Goal: Task Accomplishment & Management: Manage account settings

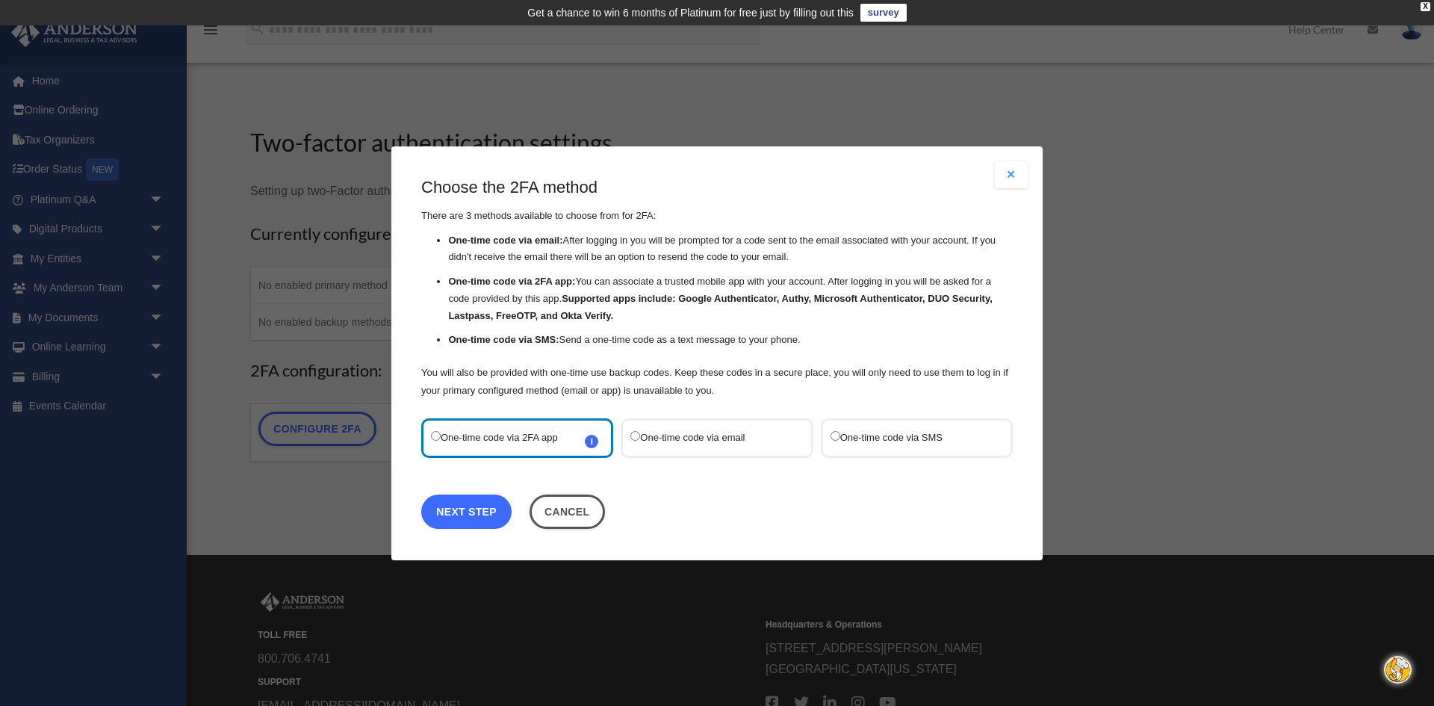
click at [463, 505] on link "Next Step" at bounding box center [466, 511] width 90 height 34
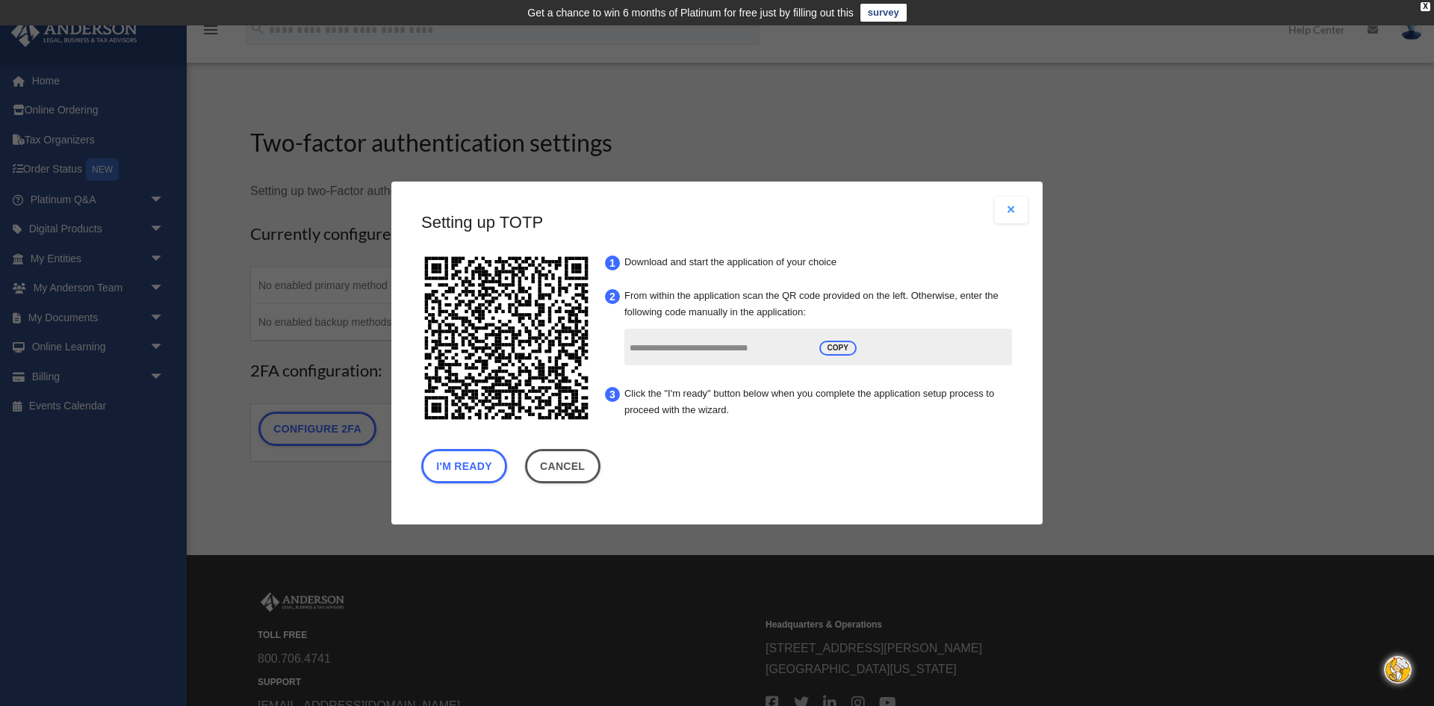
click at [649, 350] on input "**********" at bounding box center [719, 349] width 179 height 28
click at [449, 470] on button "I'm Ready" at bounding box center [464, 466] width 86 height 34
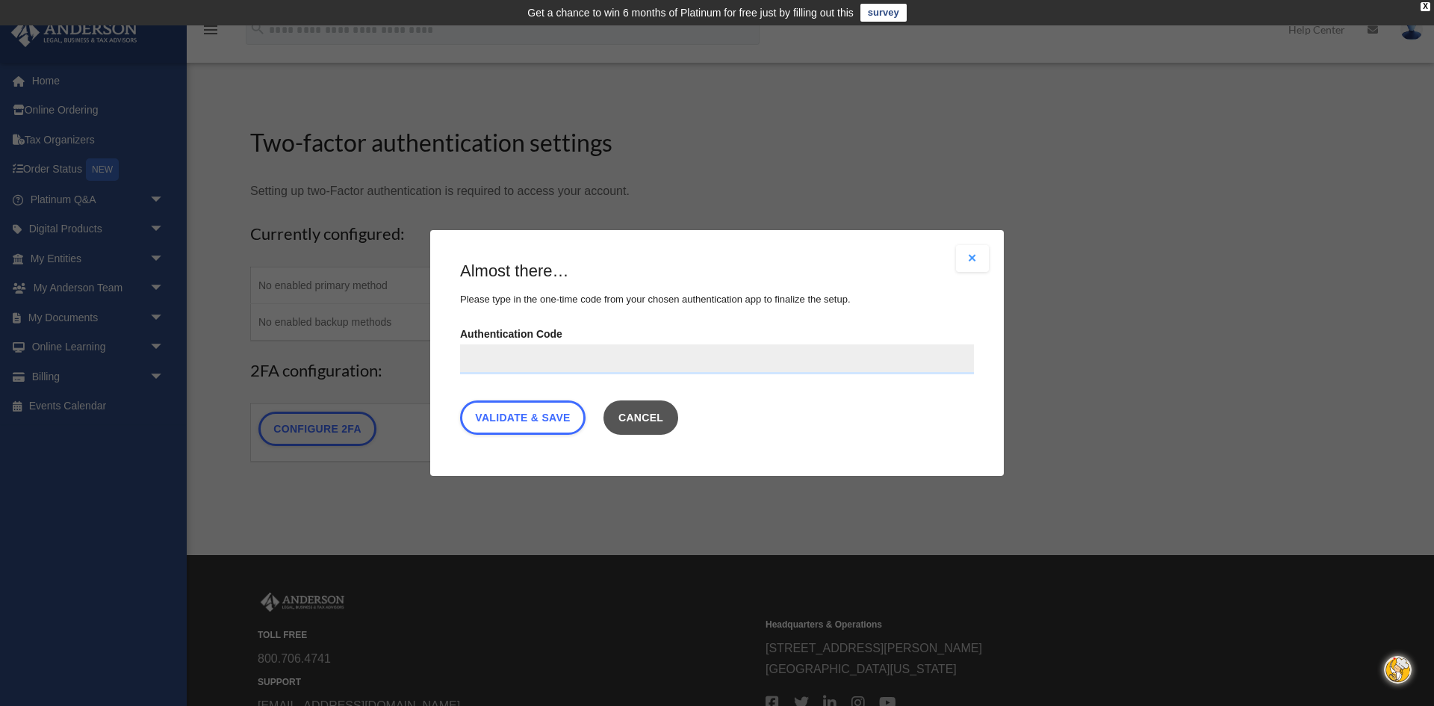
click at [636, 419] on button "Cancel" at bounding box center [641, 417] width 75 height 34
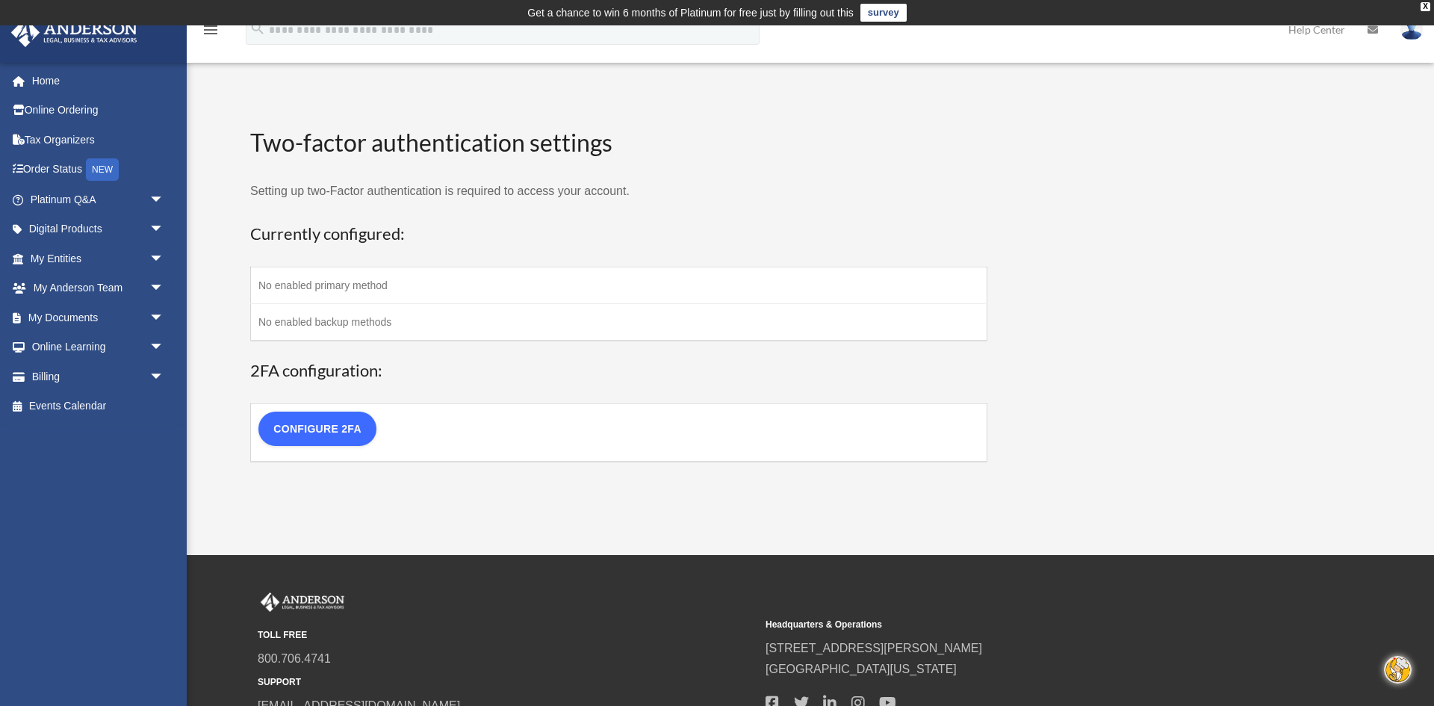
click at [338, 427] on link "Configure 2FA" at bounding box center [317, 429] width 118 height 34
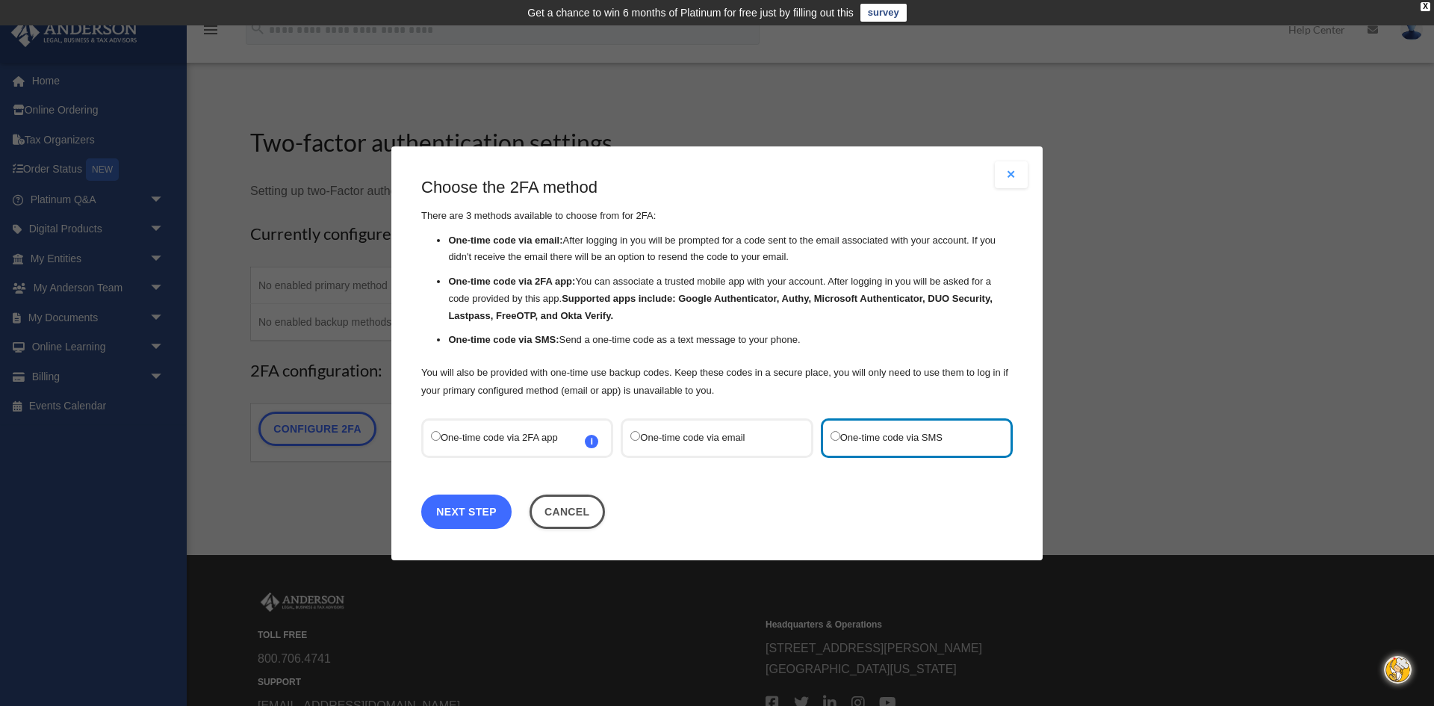
click at [468, 505] on link "Next Step" at bounding box center [466, 511] width 90 height 34
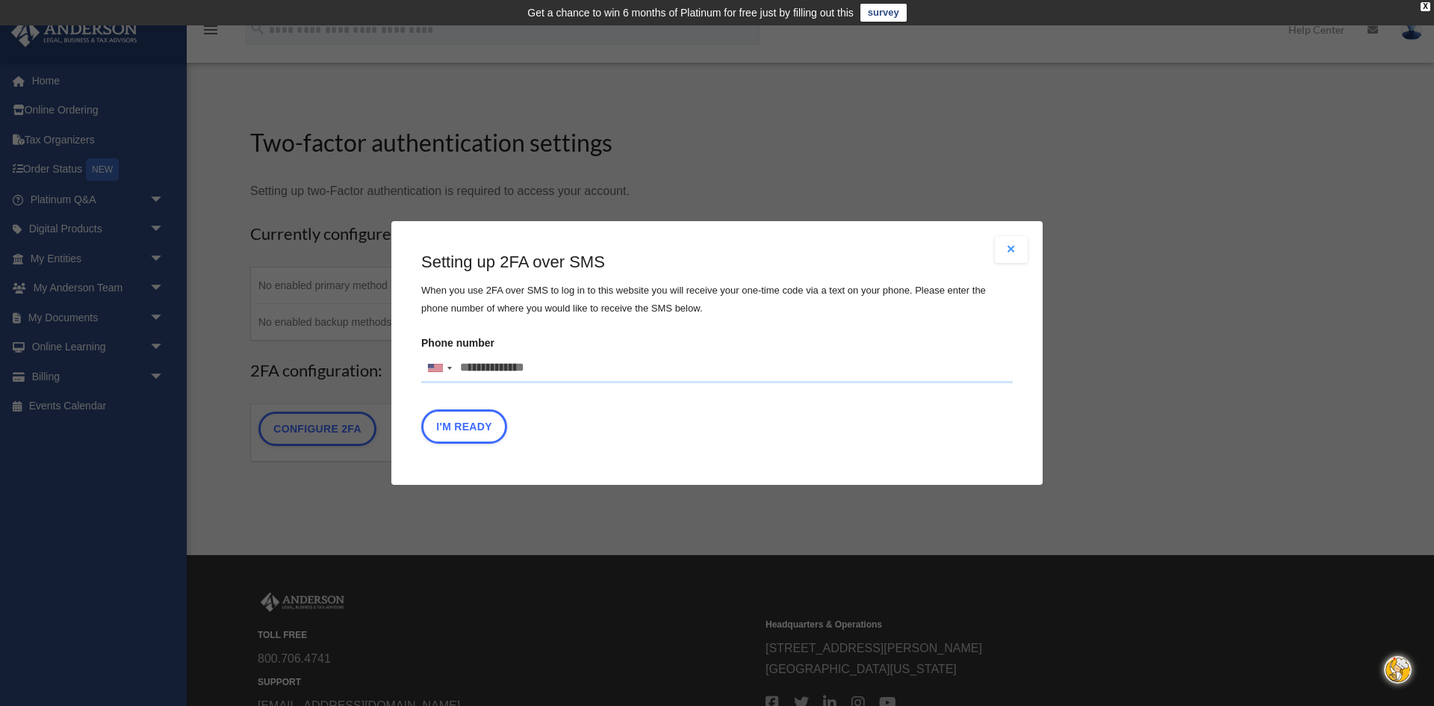
click at [562, 364] on input "Phone number [GEOGRAPHIC_DATA] +1 [GEOGRAPHIC_DATA] +44 [GEOGRAPHIC_DATA] (‫[GE…" at bounding box center [717, 368] width 592 height 30
type input "**********"
click at [461, 423] on button "I'm Ready" at bounding box center [464, 426] width 86 height 34
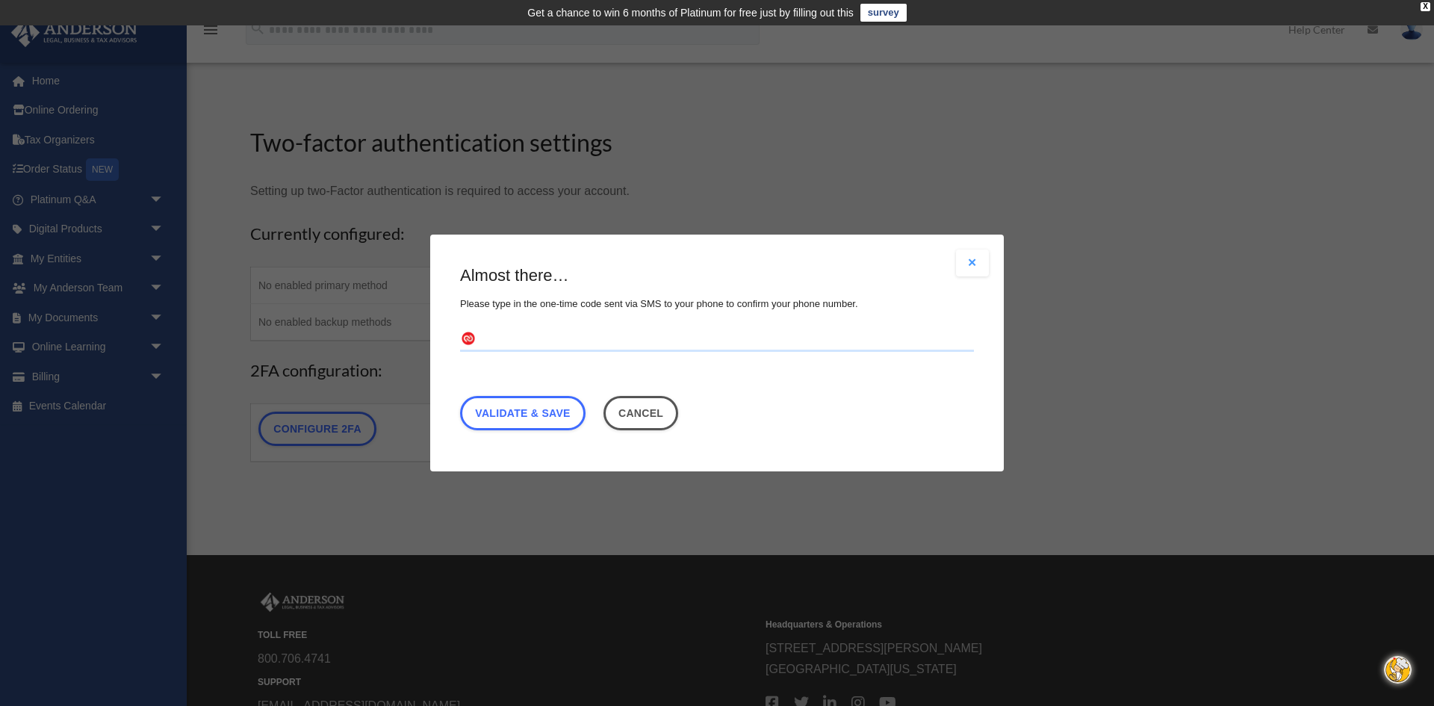
click at [492, 338] on input "text" at bounding box center [717, 340] width 514 height 24
type input "******"
click at [518, 418] on link "Validate & Save" at bounding box center [522, 413] width 125 height 34
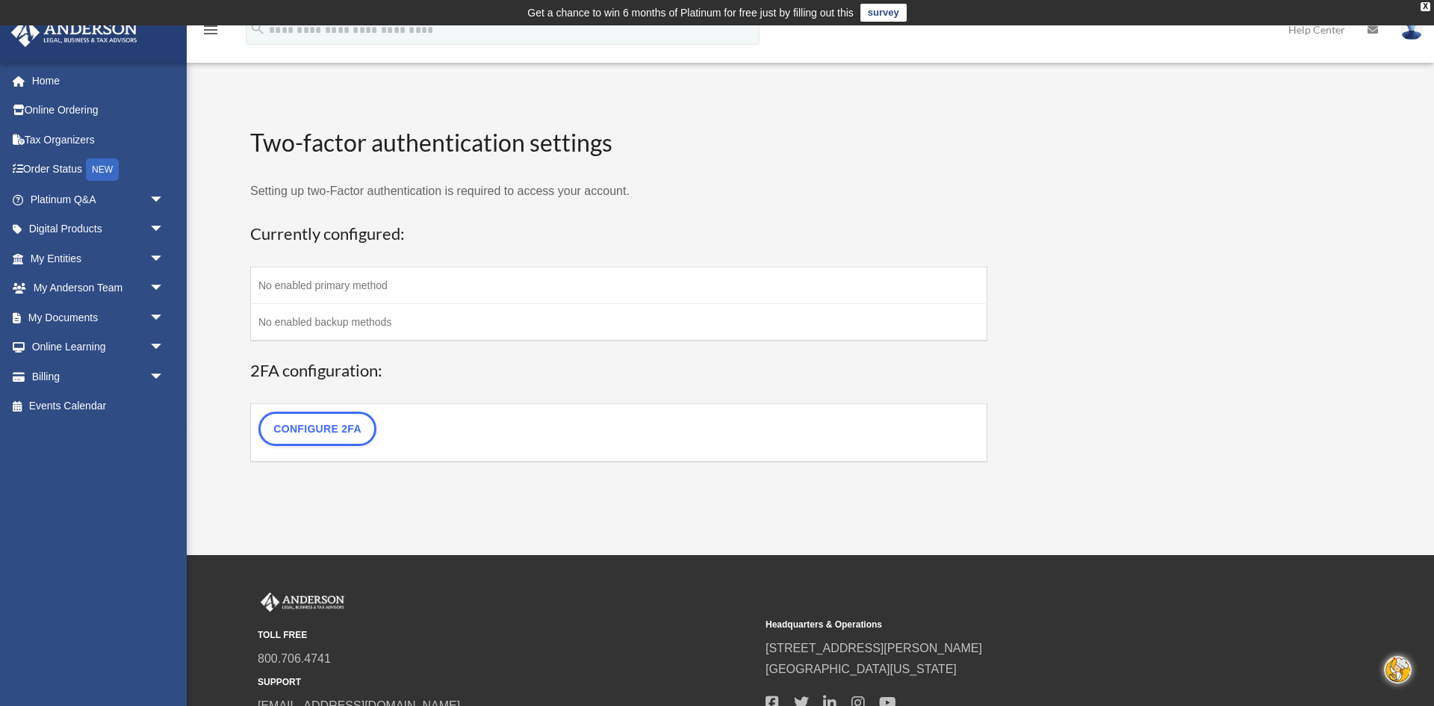
click at [550, 403] on table "2FA Setup: Configure 2FA" at bounding box center [618, 432] width 737 height 59
click at [326, 425] on link "Configure 2FA" at bounding box center [317, 429] width 118 height 34
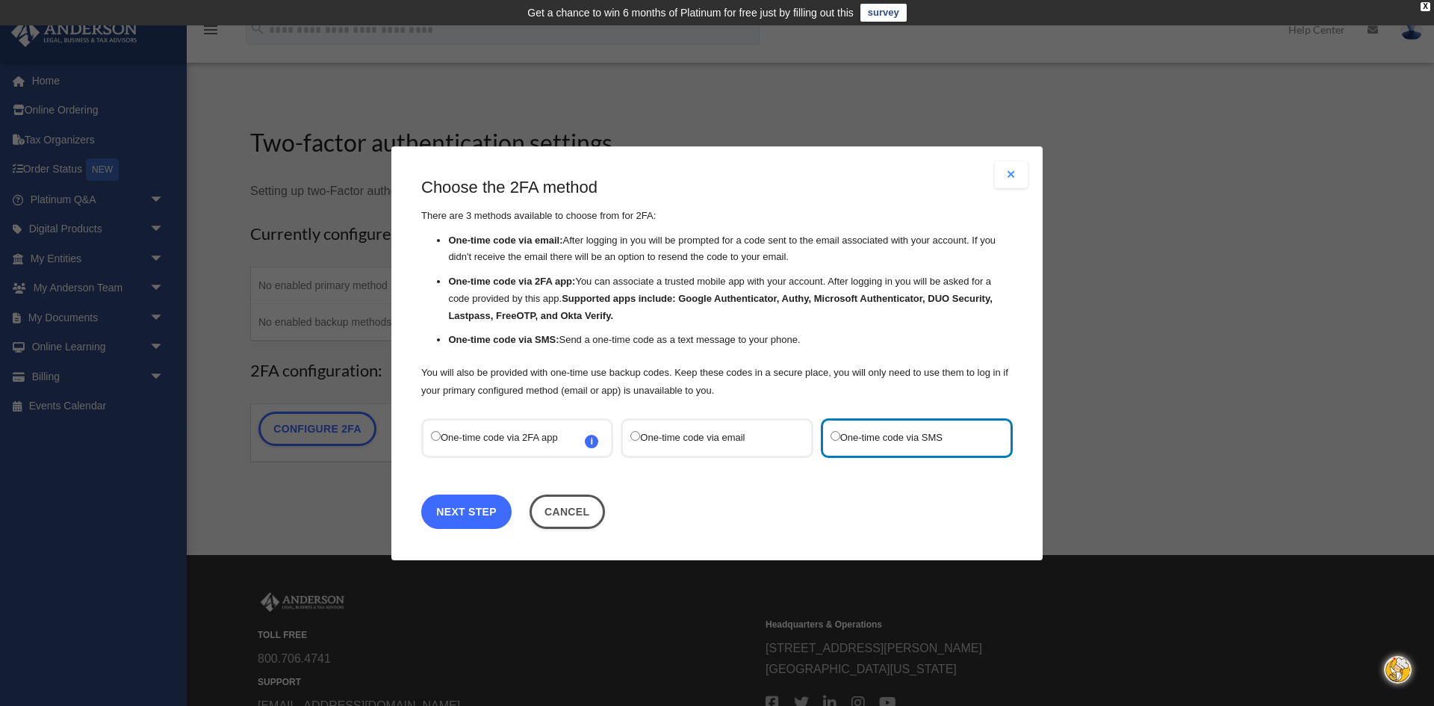
click at [468, 506] on link "Next Step" at bounding box center [466, 511] width 90 height 34
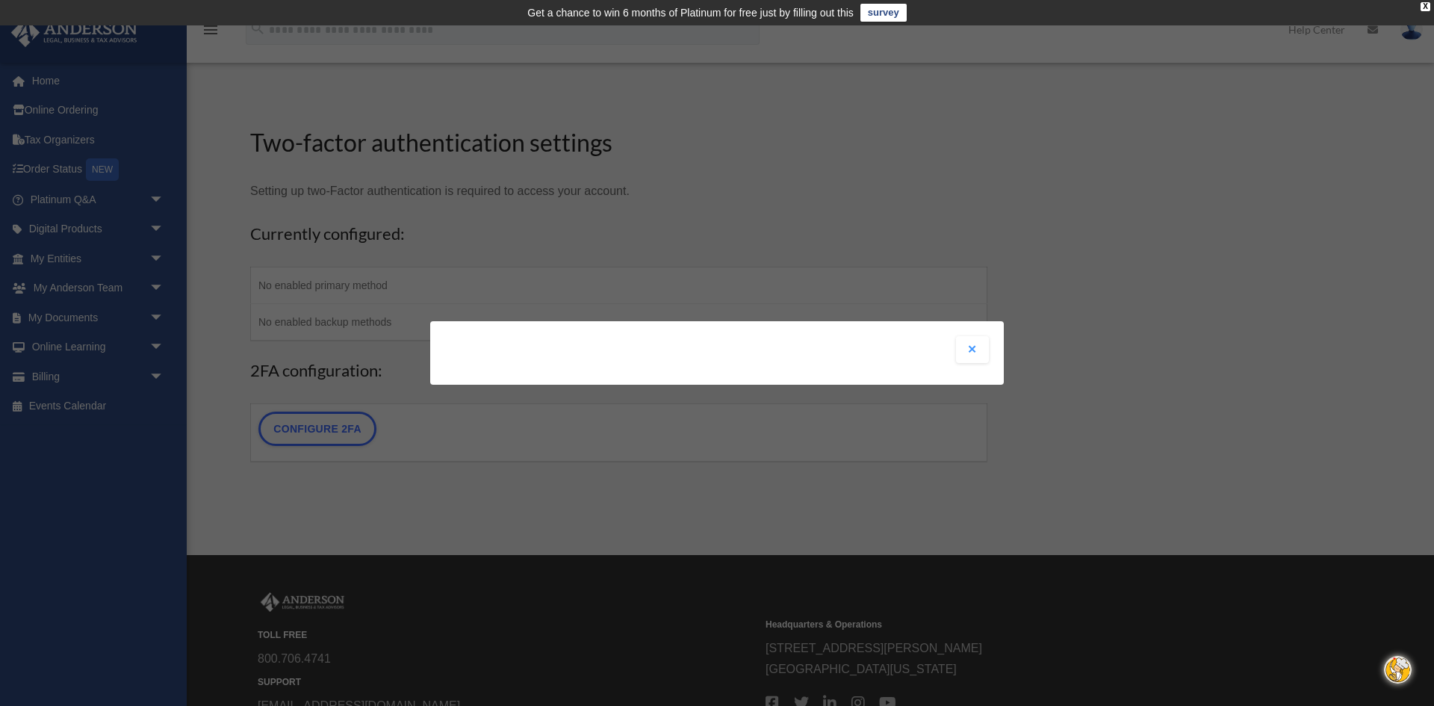
click at [972, 343] on button "Close modal" at bounding box center [972, 349] width 33 height 27
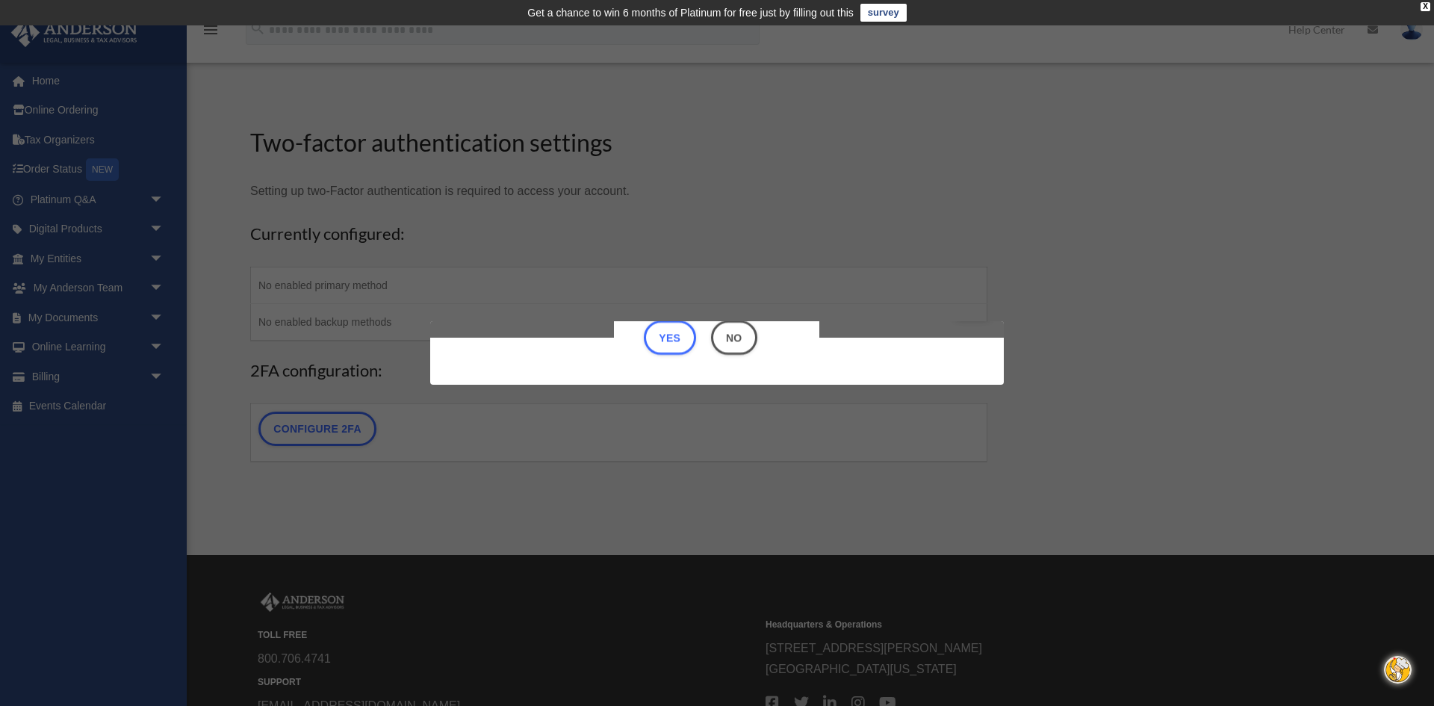
scroll to position [47, 0]
click at [301, 433] on div "Are you sure? Any unsaved changes will be lost! Yes No Choose the 2FA method Th…" at bounding box center [717, 353] width 1434 height 706
click at [666, 336] on button "Yes" at bounding box center [670, 337] width 52 height 34
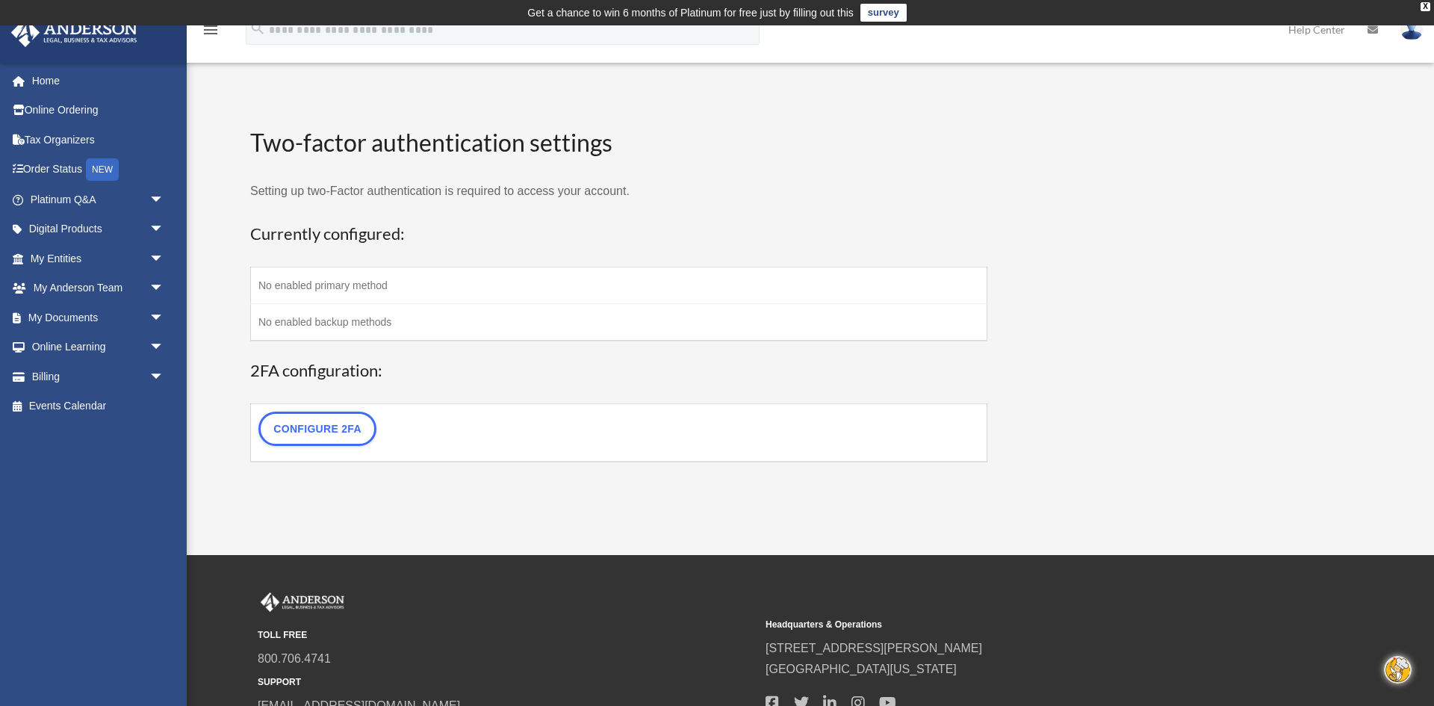
scroll to position [0, 0]
click at [335, 421] on link "Configure 2FA" at bounding box center [317, 429] width 118 height 34
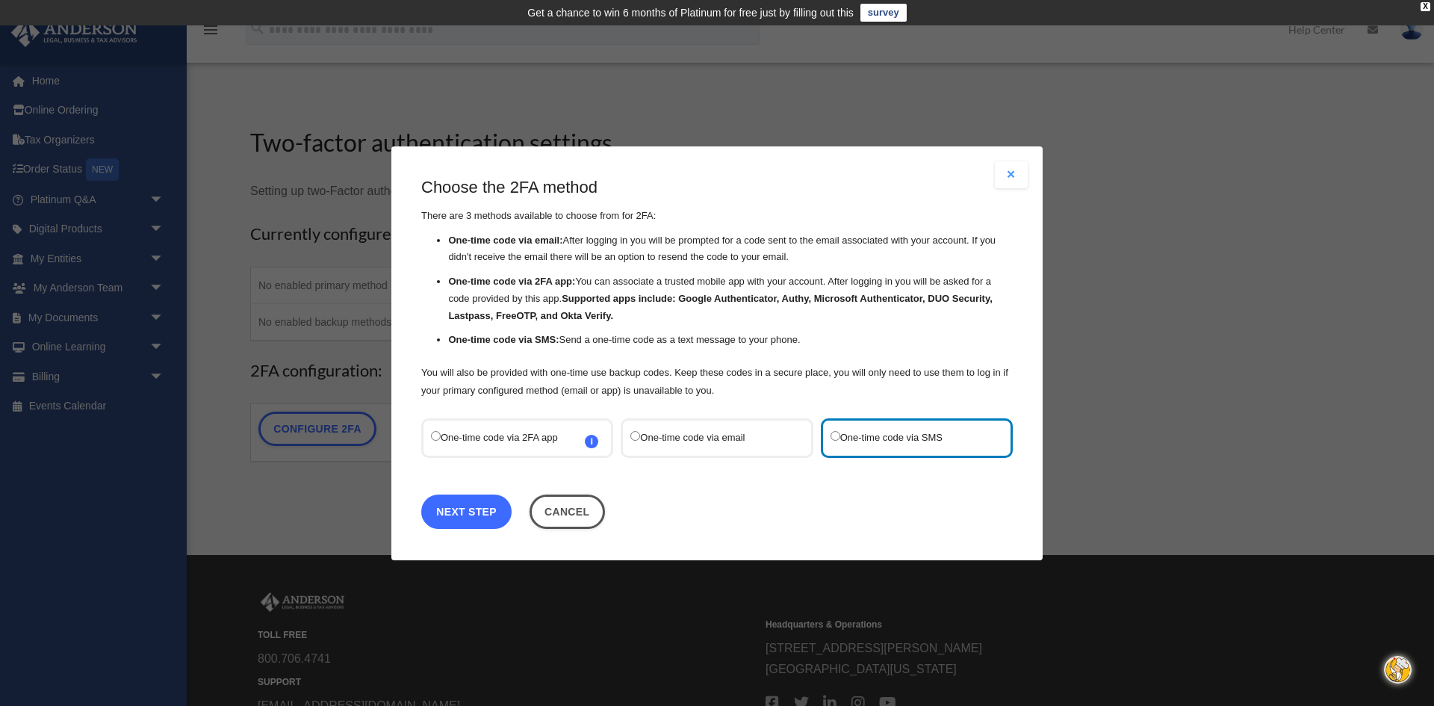
click at [470, 505] on link "Next Step" at bounding box center [466, 511] width 90 height 34
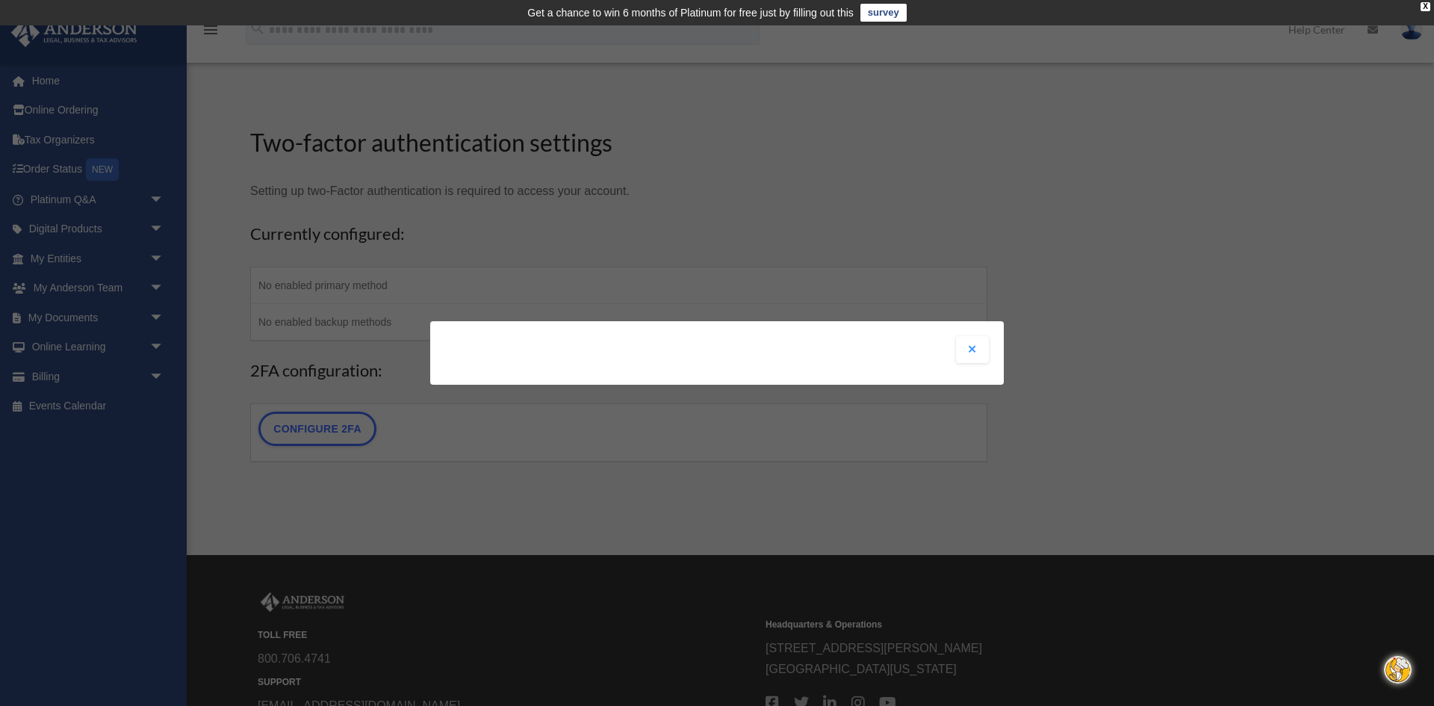
click at [972, 348] on button "Close modal" at bounding box center [972, 349] width 33 height 27
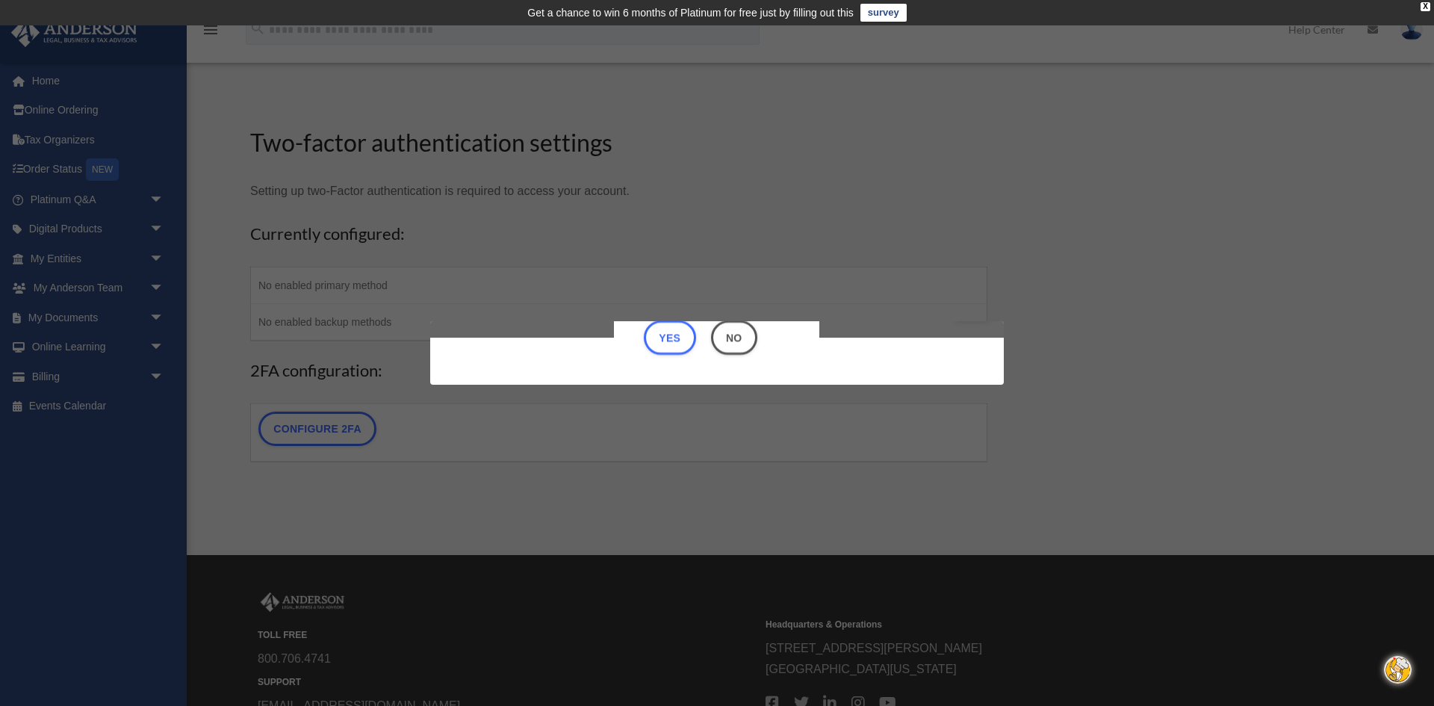
scroll to position [47, 0]
click at [739, 333] on button "No" at bounding box center [734, 337] width 46 height 34
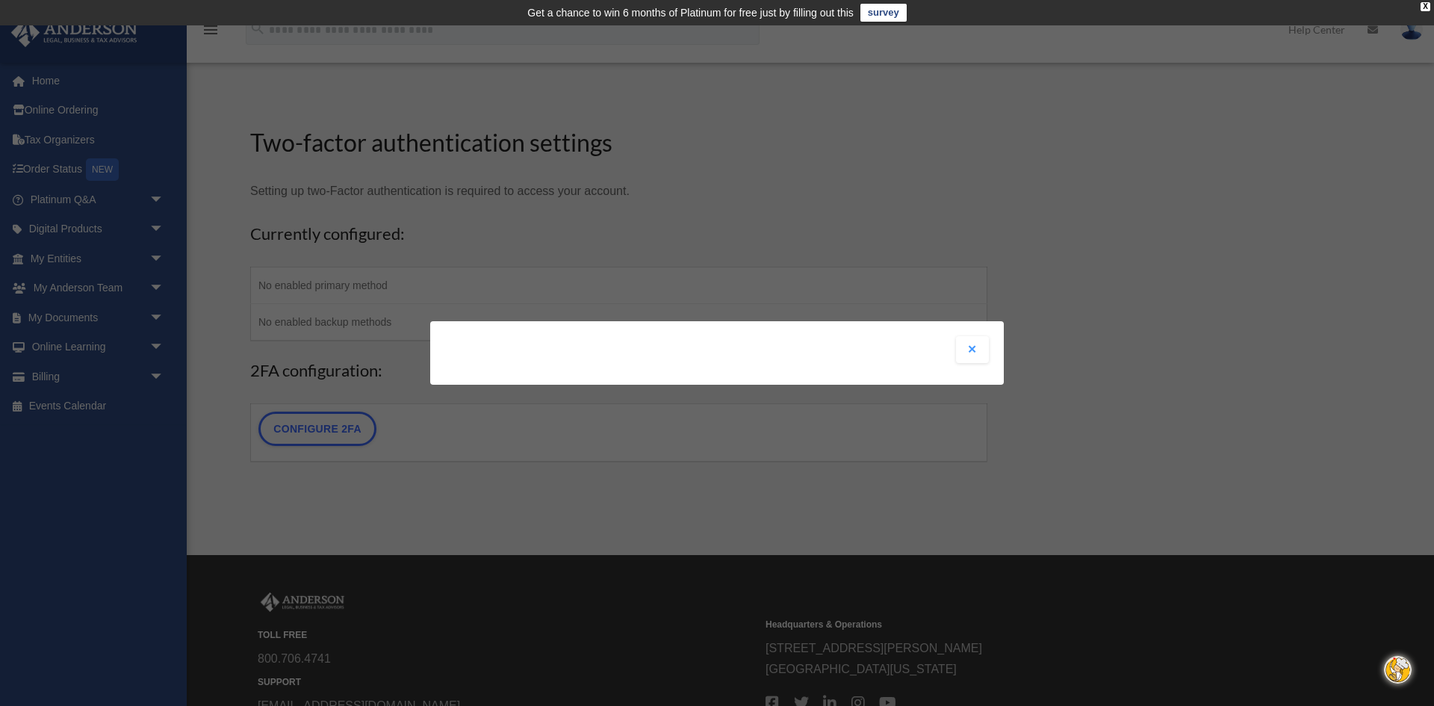
click at [976, 347] on button "Close modal" at bounding box center [972, 349] width 33 height 27
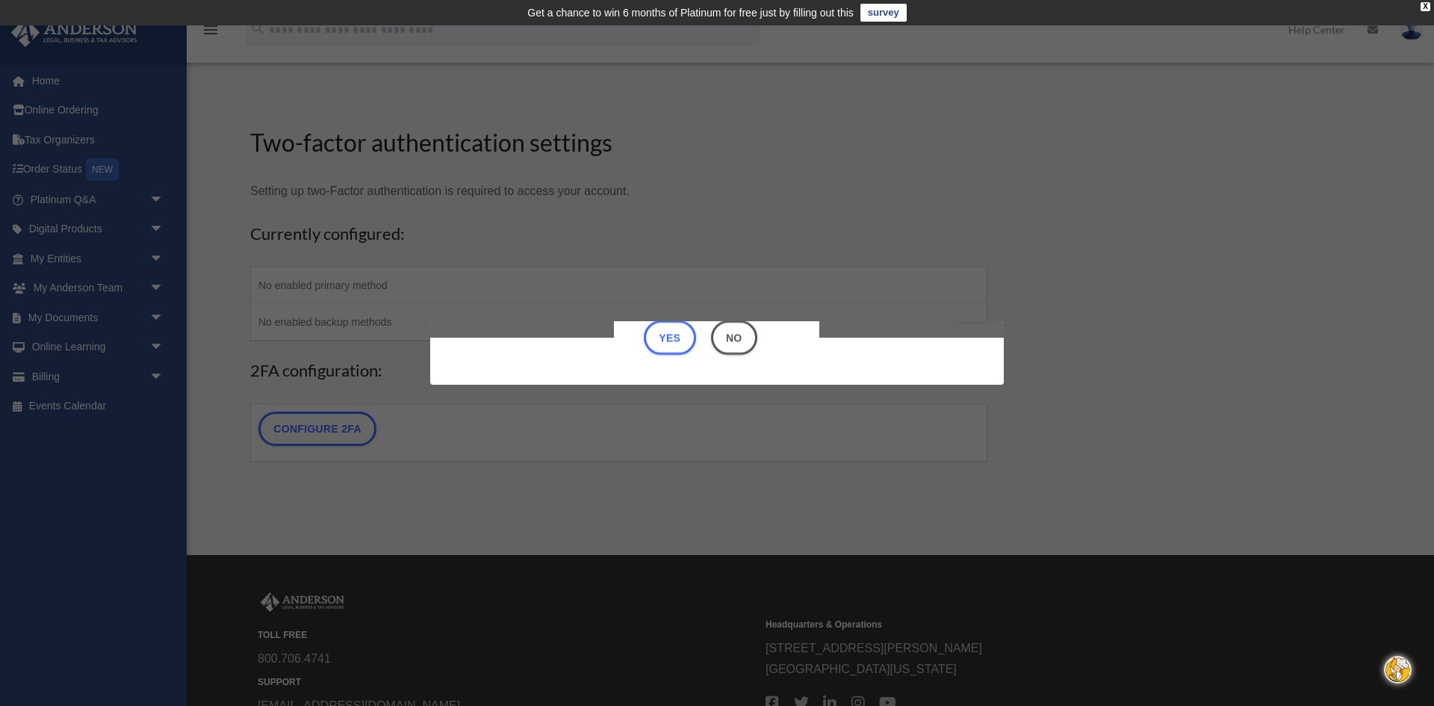
scroll to position [47, 0]
click at [666, 341] on button "Yes" at bounding box center [670, 337] width 52 height 34
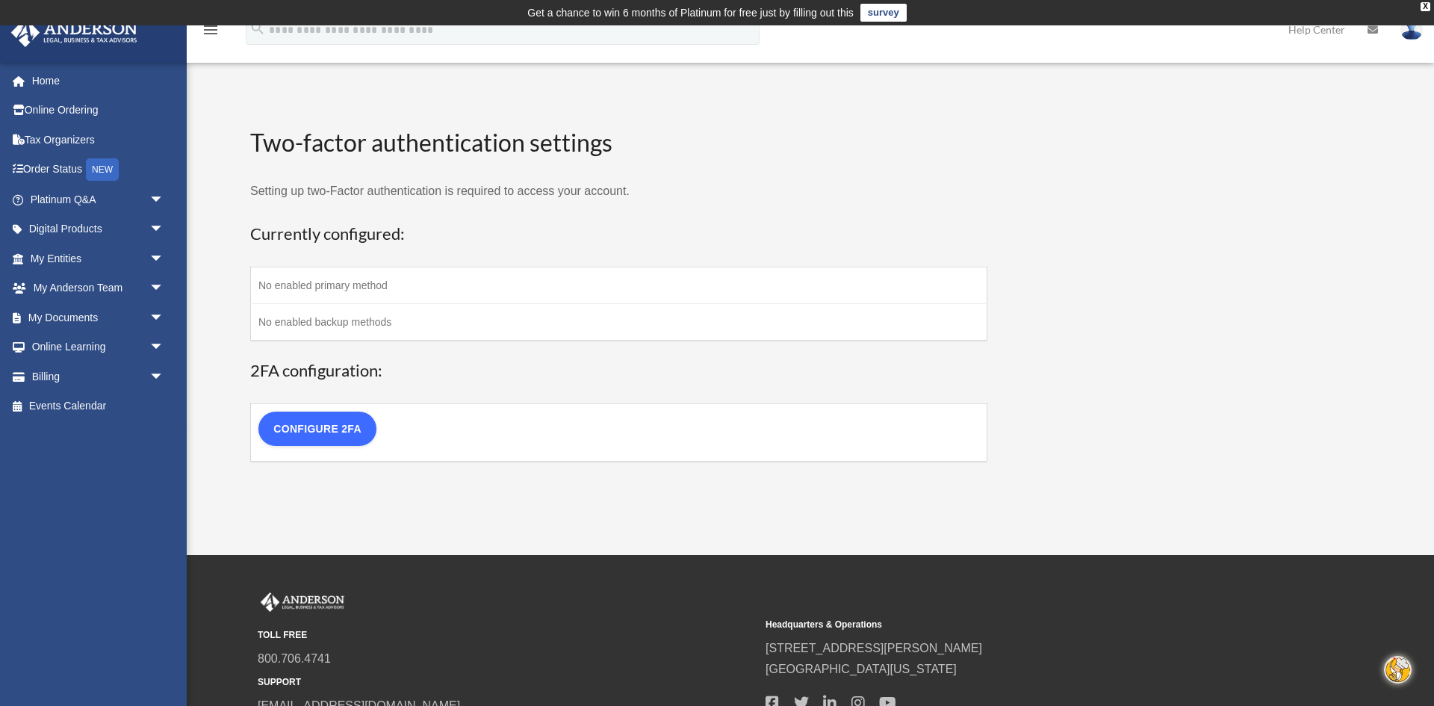
click at [332, 429] on link "Configure 2FA" at bounding box center [317, 429] width 118 height 34
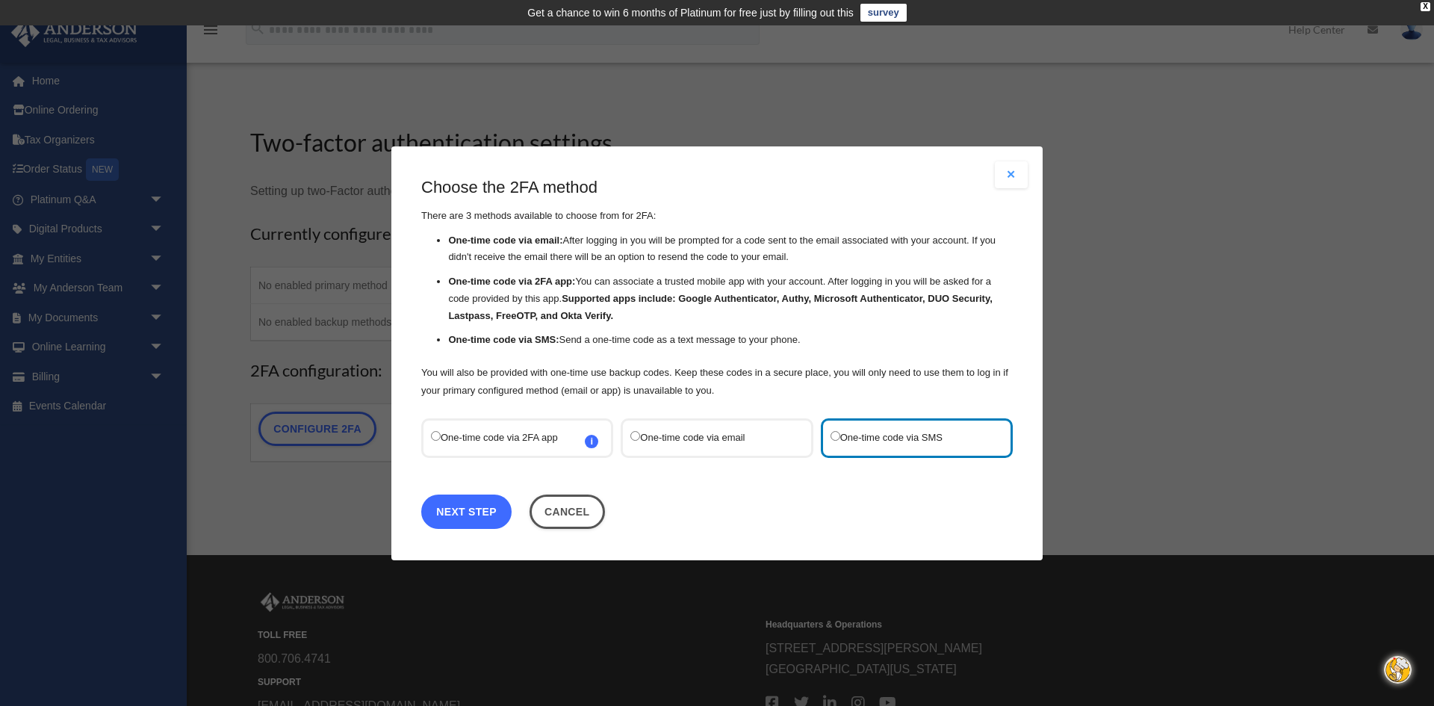
click at [468, 509] on link "Next Step" at bounding box center [466, 511] width 90 height 34
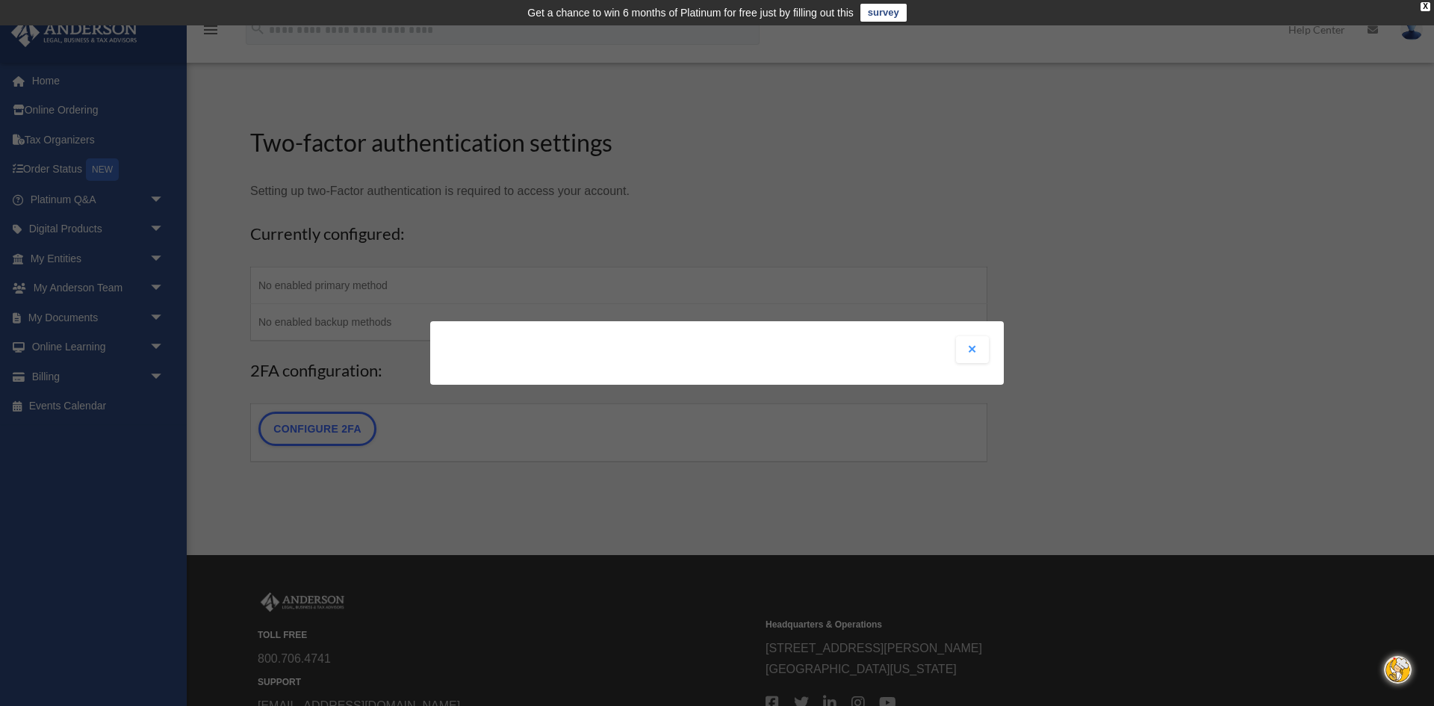
click at [908, 363] on div "Are you sure? Any unsaved changes will be lost! Yes No Choose the 2FA method Th…" at bounding box center [717, 352] width 574 height 63
click at [977, 353] on button "Close modal" at bounding box center [972, 349] width 33 height 27
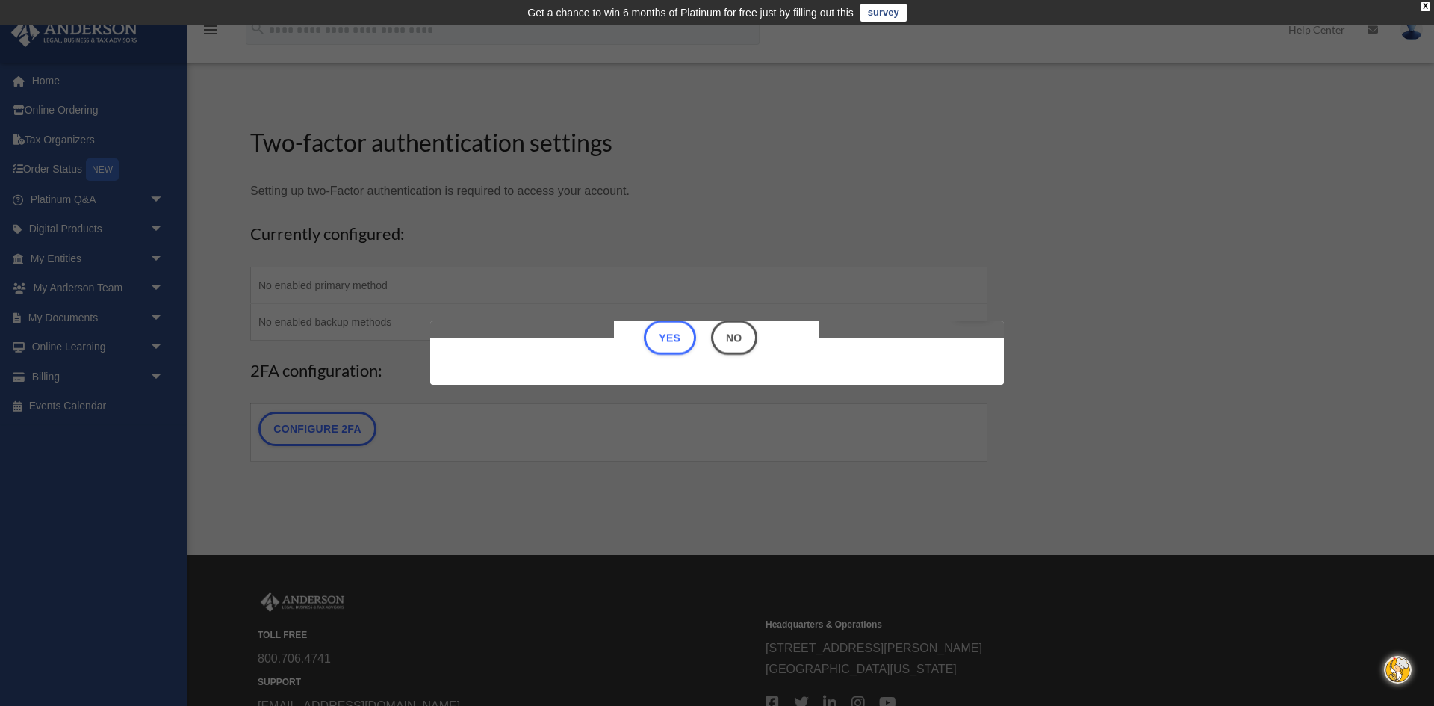
scroll to position [47, 0]
click at [730, 338] on button "No" at bounding box center [734, 337] width 46 height 34
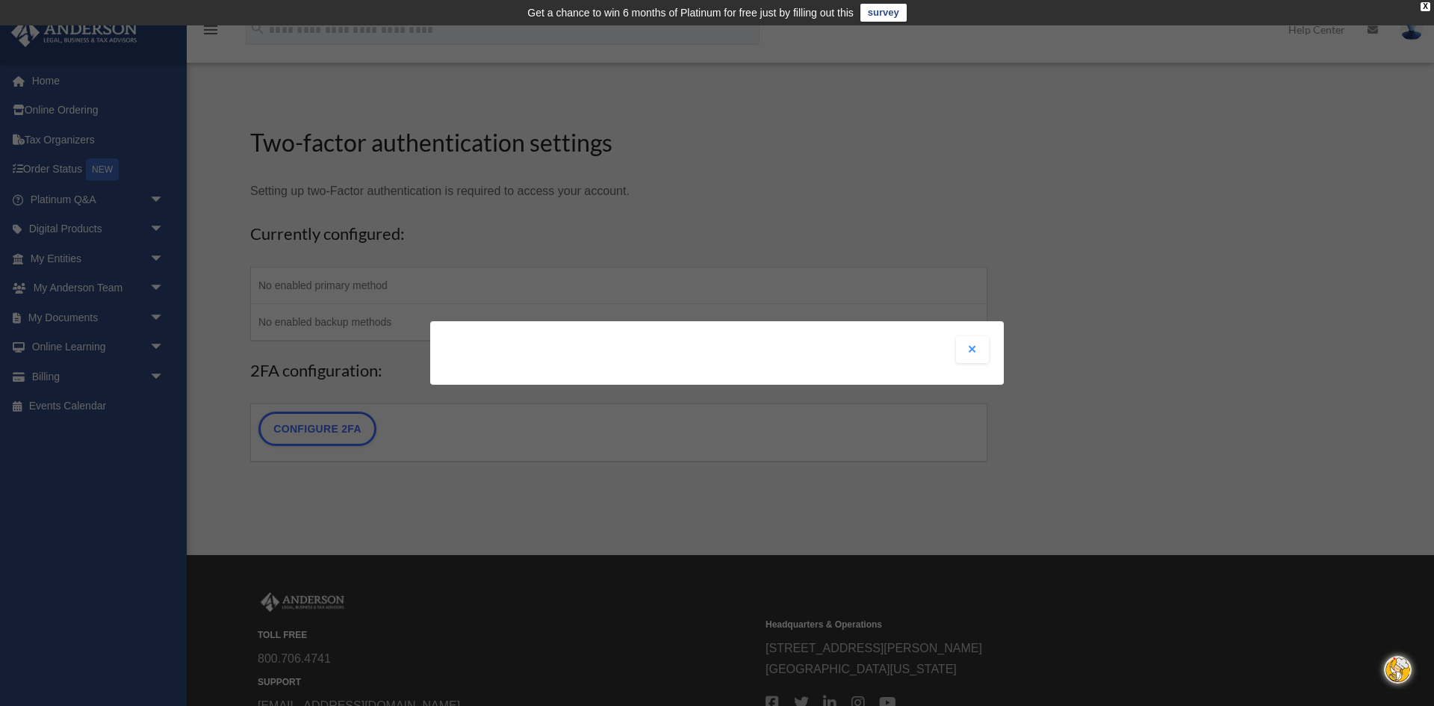
click at [973, 349] on button "Close modal" at bounding box center [972, 349] width 33 height 27
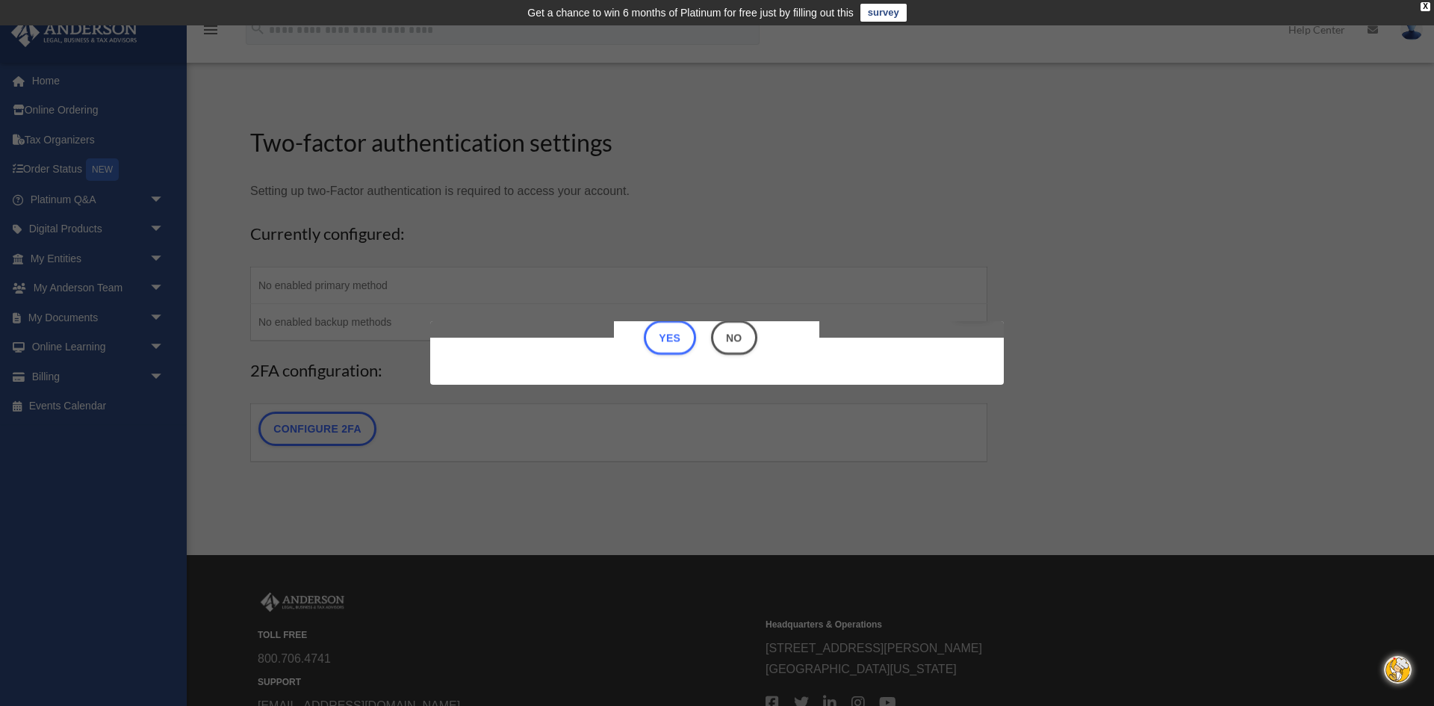
scroll to position [47, 0]
click at [661, 338] on button "Yes" at bounding box center [670, 337] width 52 height 34
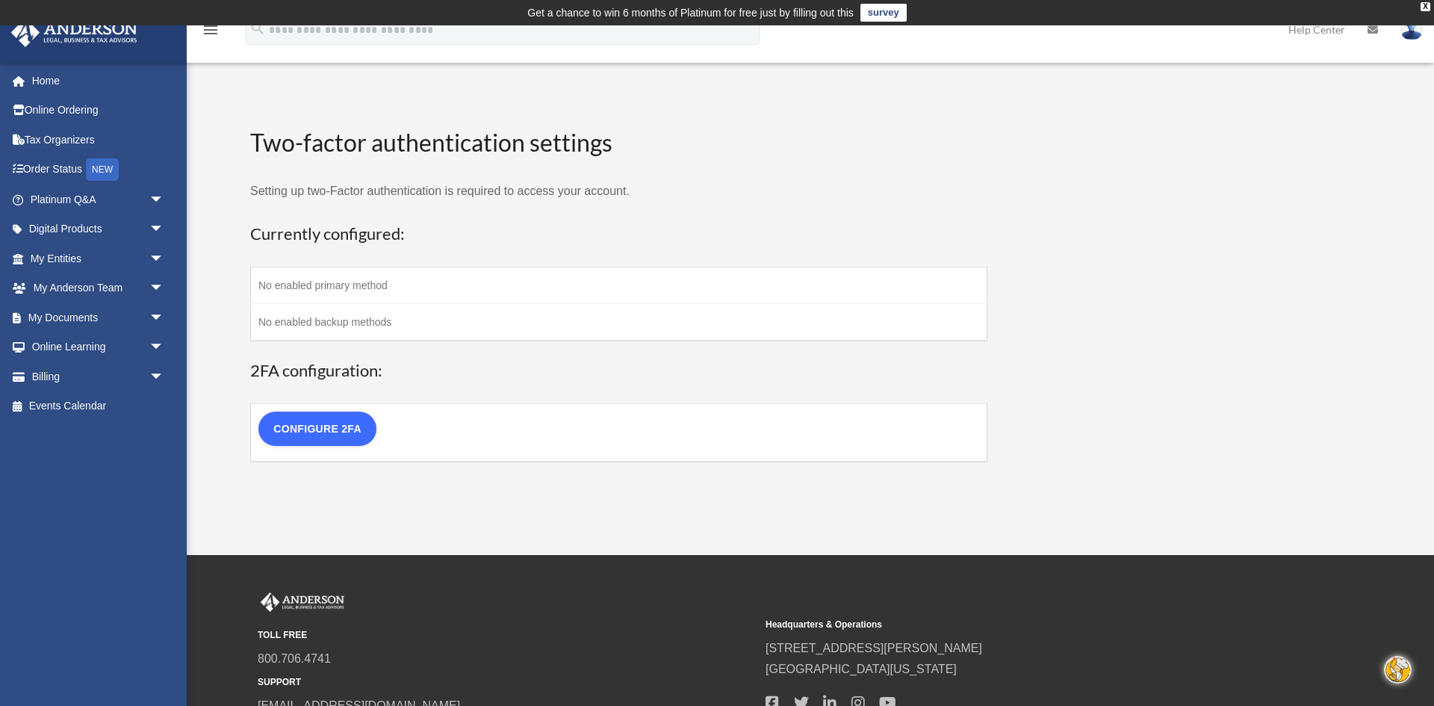
click at [333, 436] on link "Configure 2FA" at bounding box center [317, 429] width 118 height 34
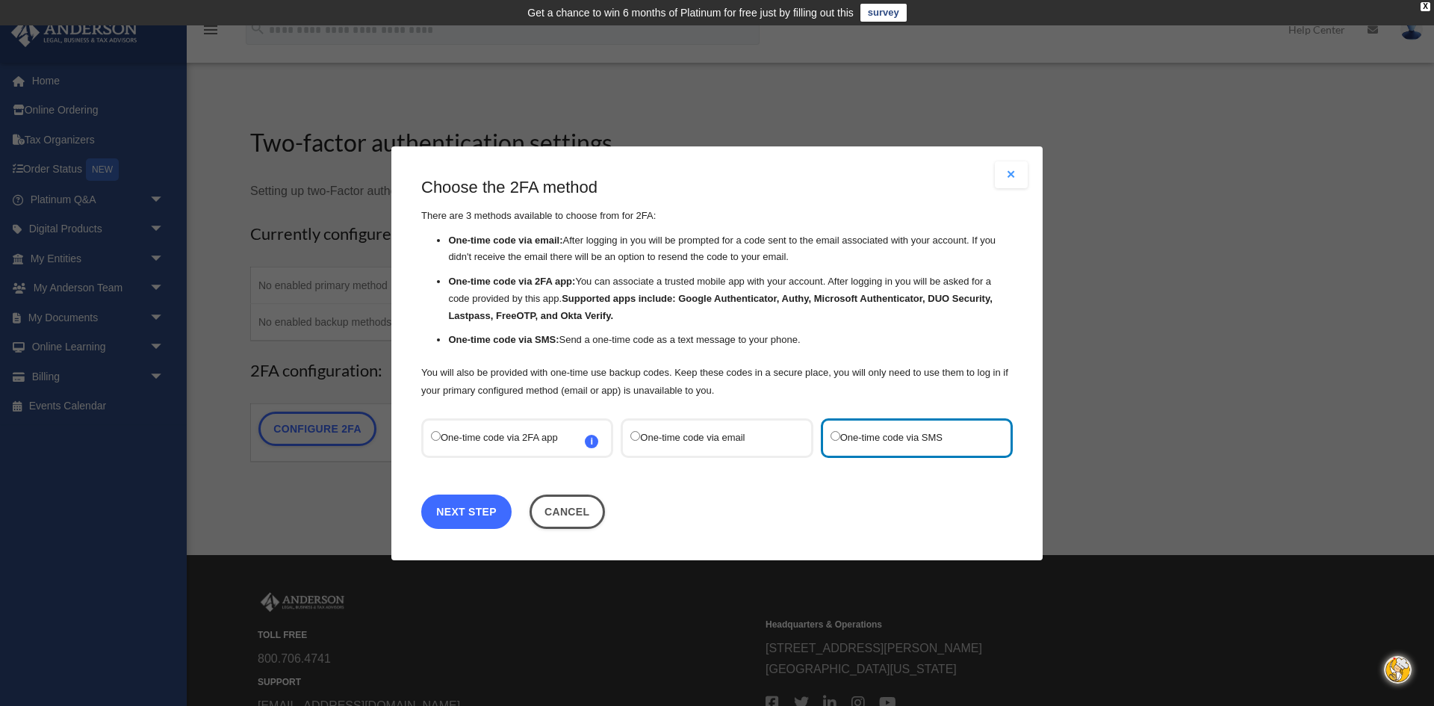
click at [479, 506] on link "Next Step" at bounding box center [466, 511] width 90 height 34
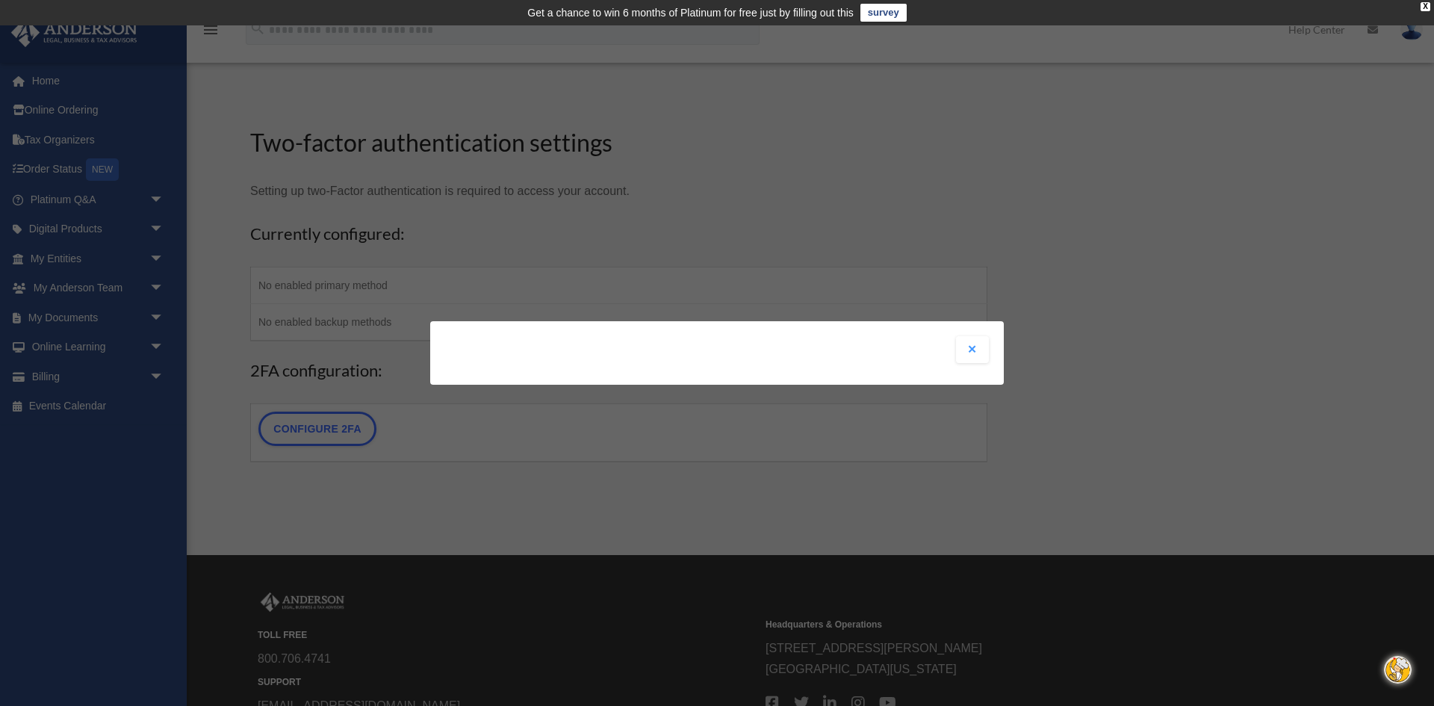
click at [970, 350] on button "Close modal" at bounding box center [972, 349] width 33 height 27
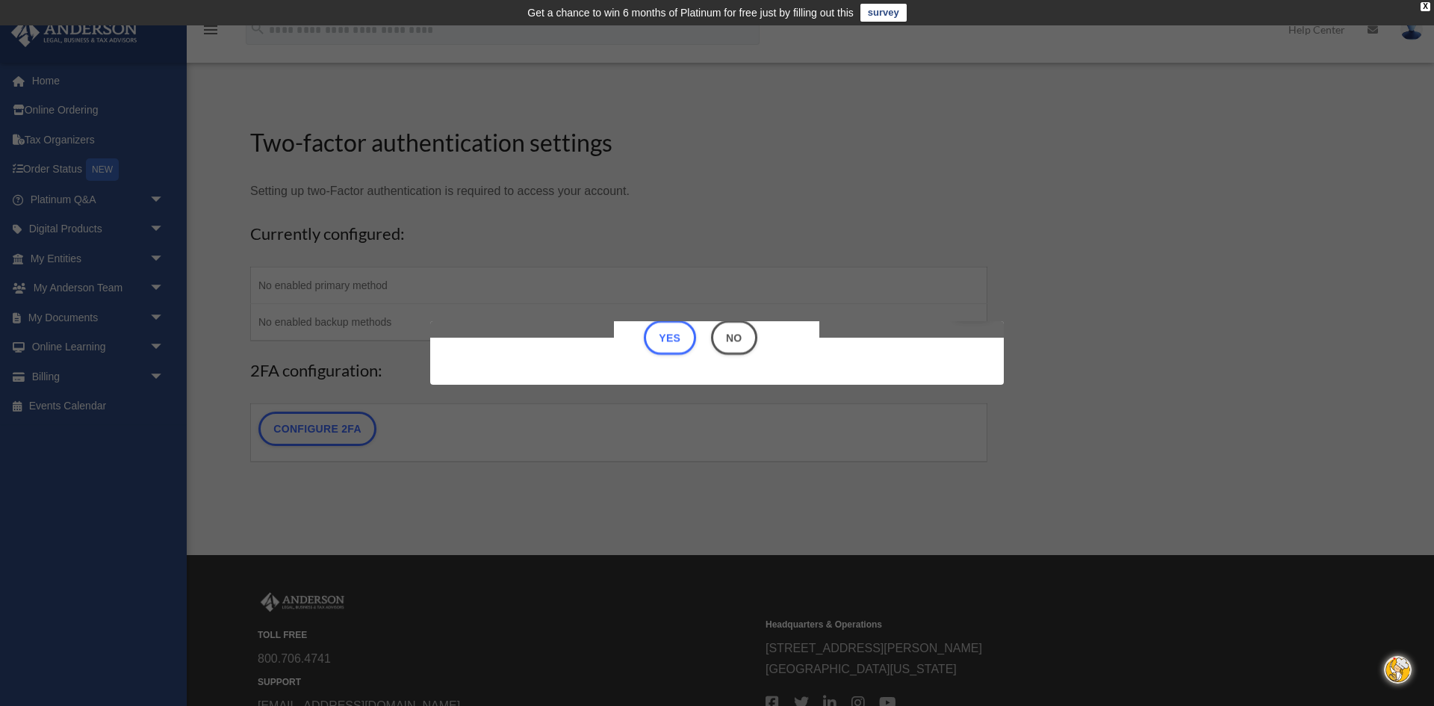
scroll to position [47, 0]
click at [678, 336] on button "Yes" at bounding box center [670, 337] width 52 height 34
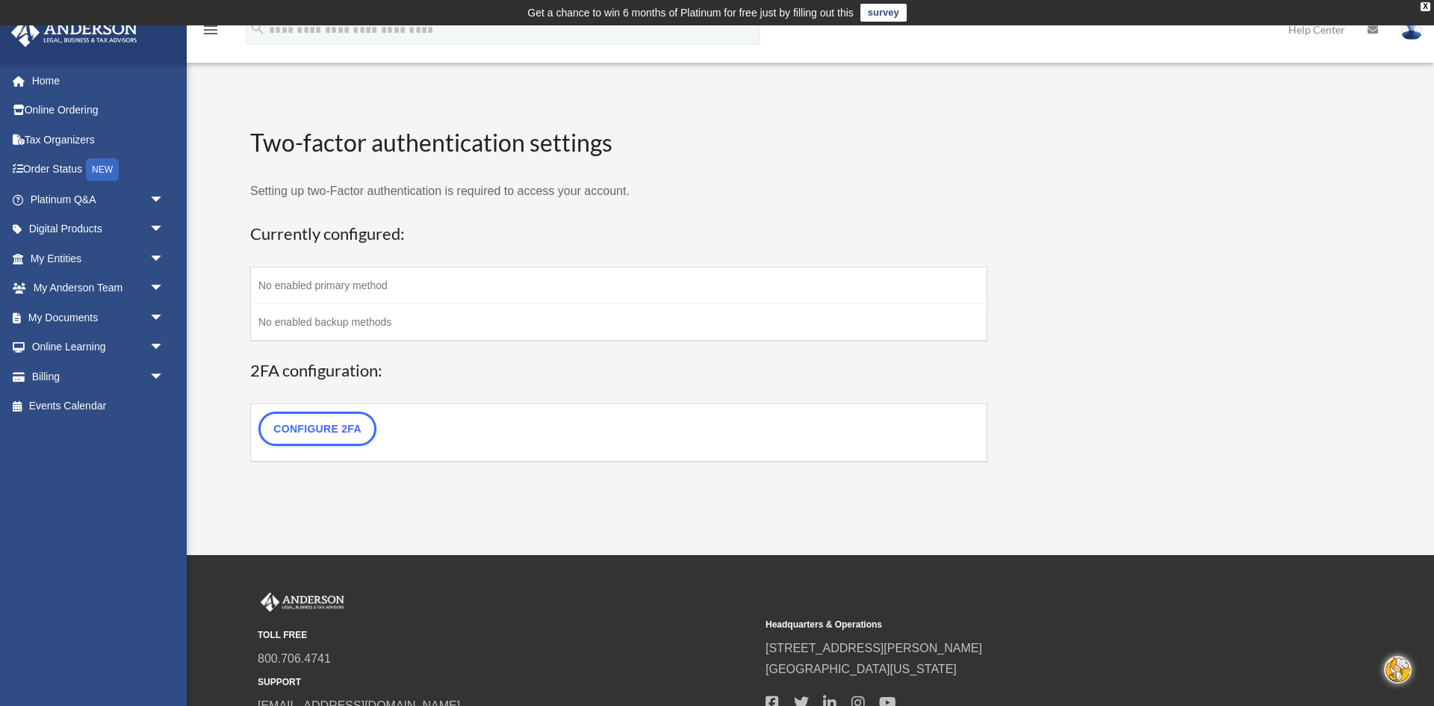
scroll to position [0, 0]
click at [315, 434] on link "Configure 2FA" at bounding box center [317, 429] width 118 height 34
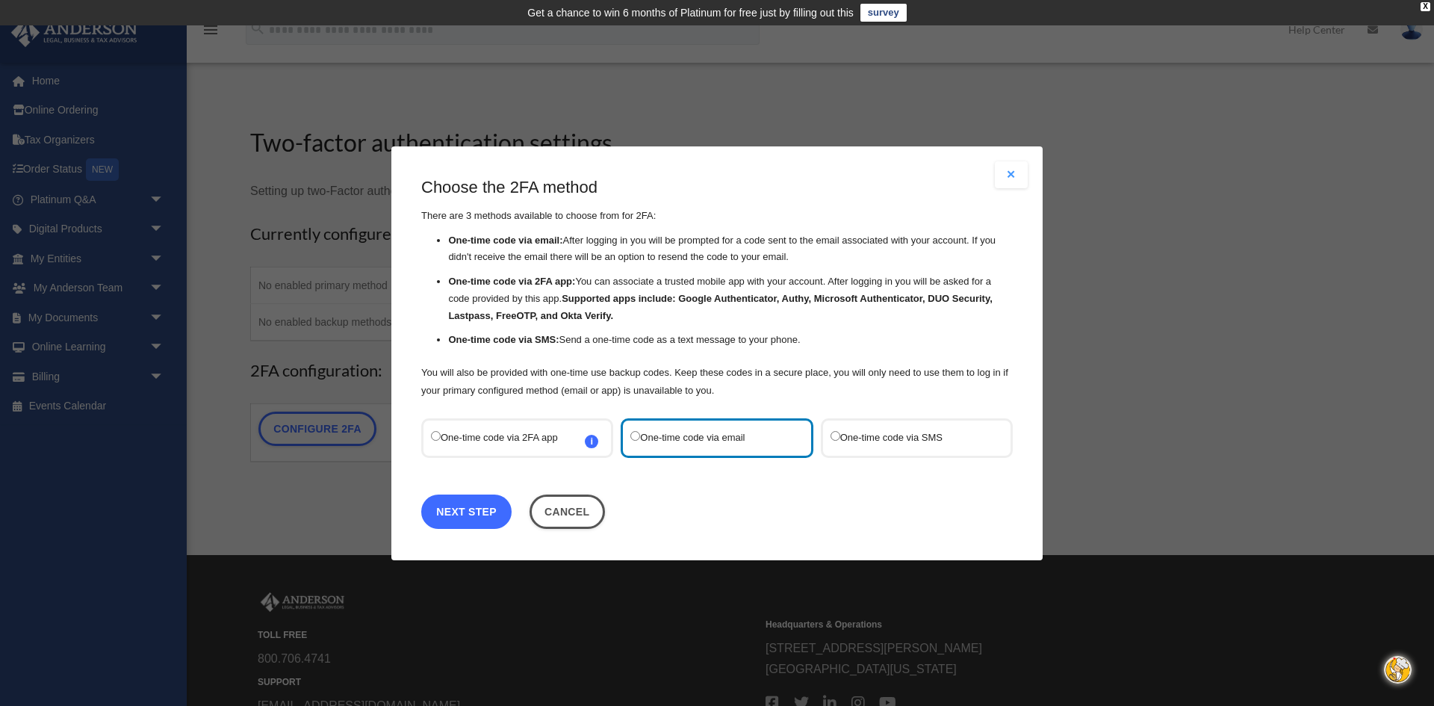
click at [491, 508] on link "Next Step" at bounding box center [466, 511] width 90 height 34
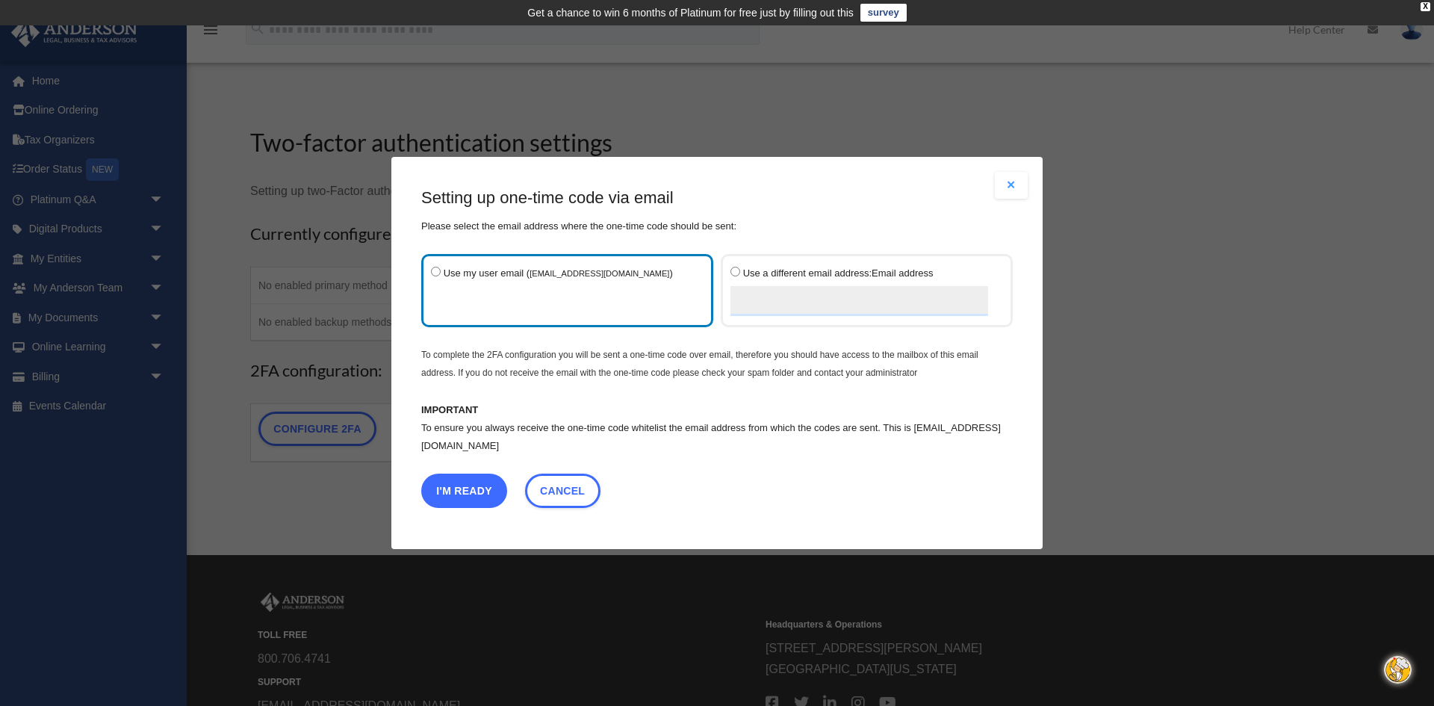
click at [462, 491] on button "I'm Ready" at bounding box center [464, 491] width 86 height 34
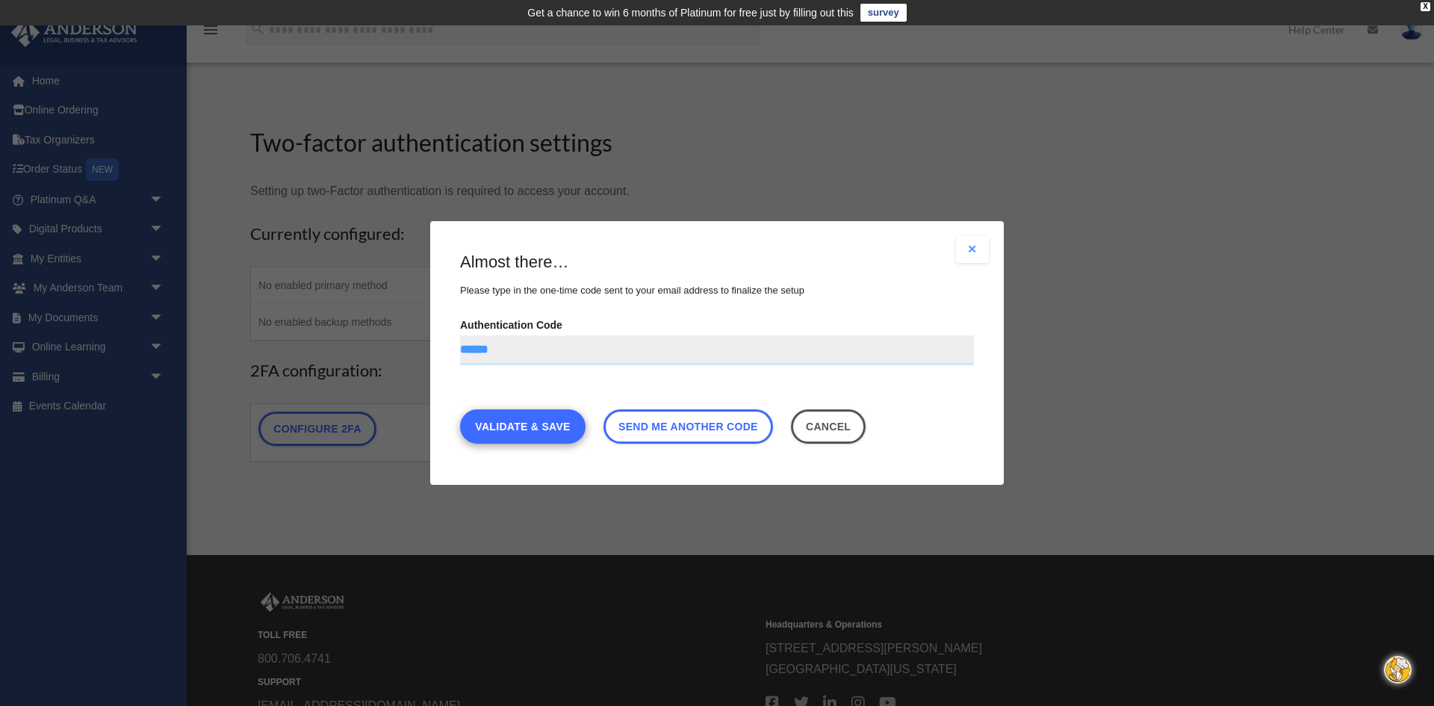
type input "******"
click at [533, 431] on link "Validate & Save" at bounding box center [522, 426] width 125 height 34
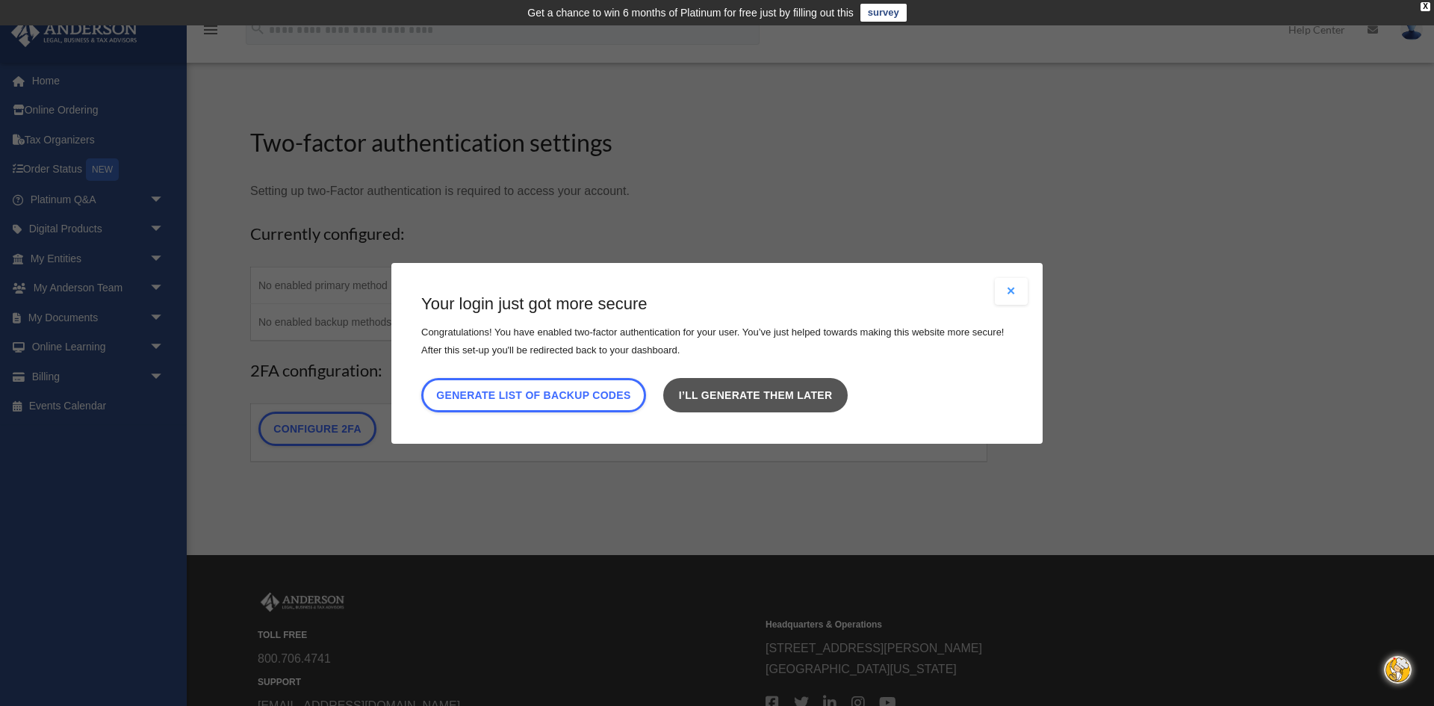
click at [726, 395] on link "I’ll generate them later" at bounding box center [755, 394] width 184 height 34
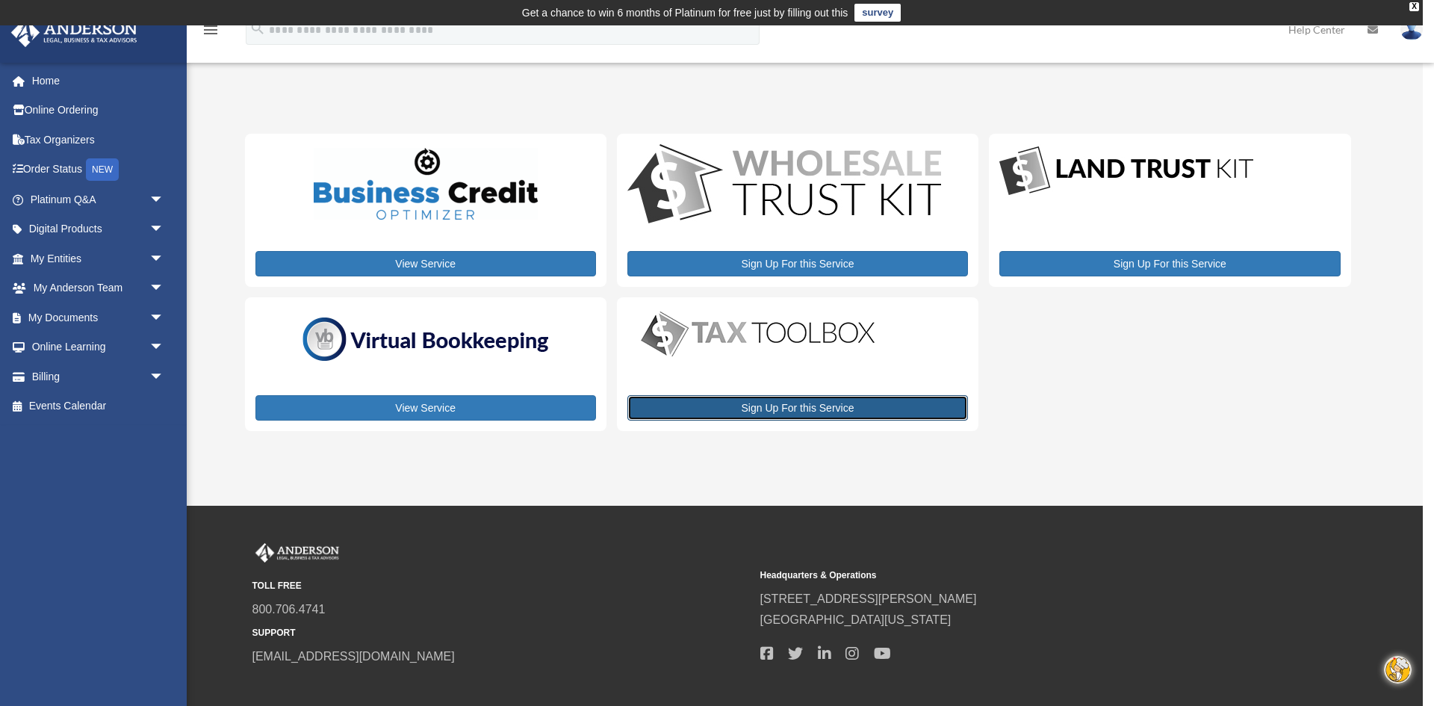
click at [817, 409] on link "Sign Up For this Service" at bounding box center [797, 407] width 341 height 25
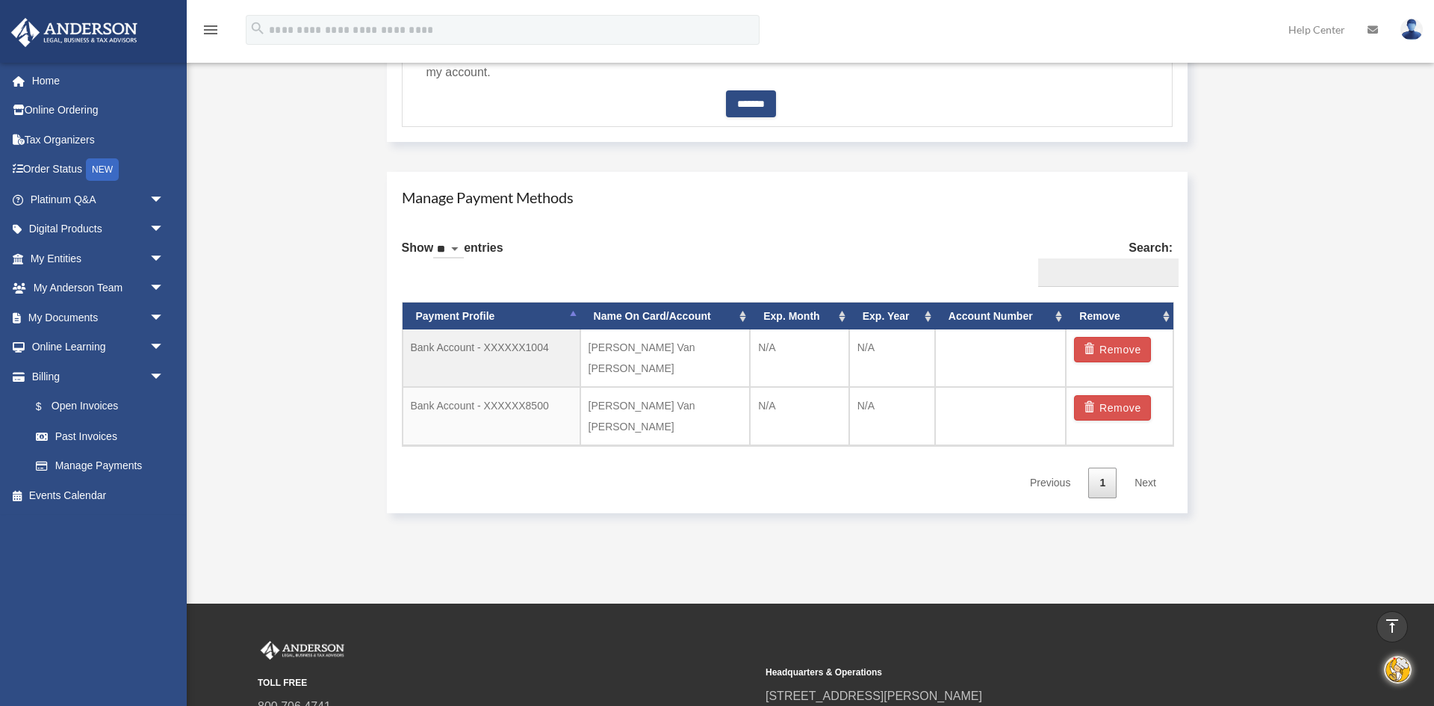
scroll to position [777, 0]
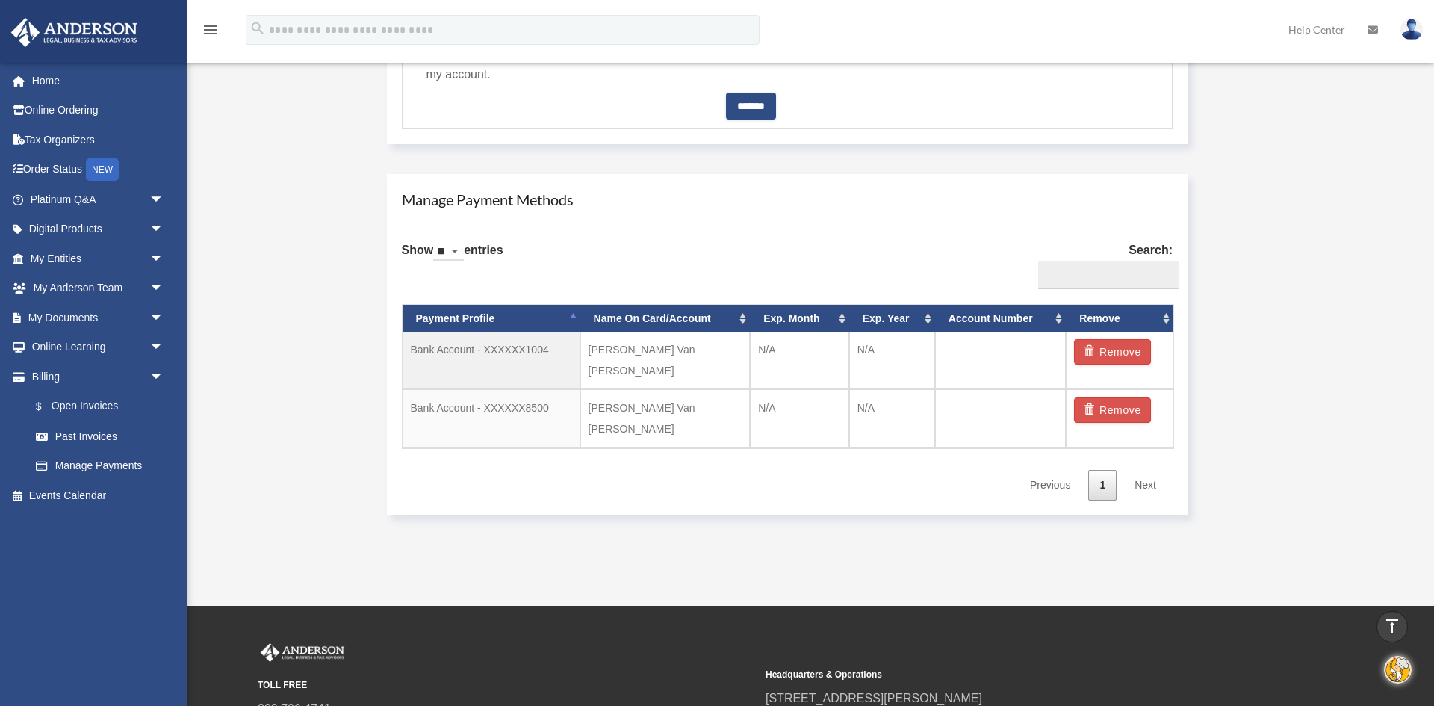
click at [1150, 470] on link "Next" at bounding box center [1145, 485] width 44 height 31
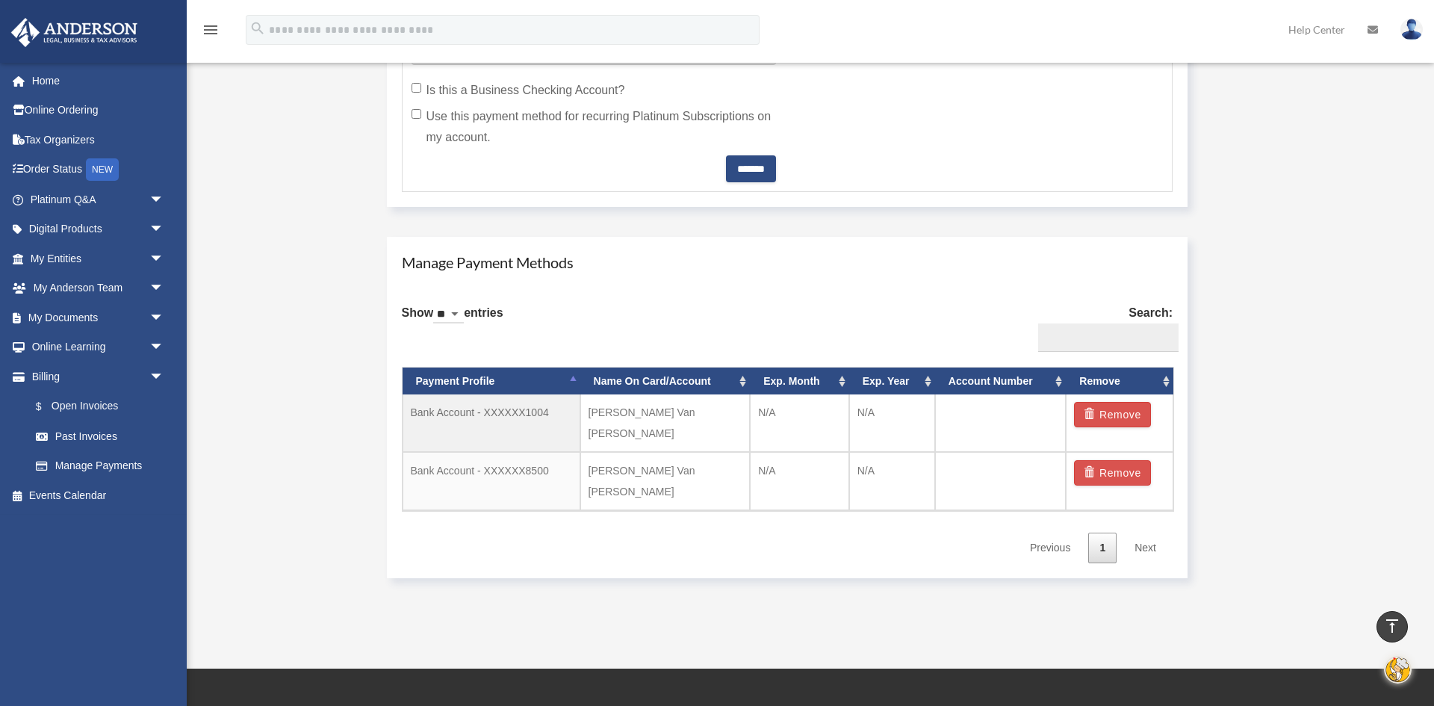
scroll to position [717, 0]
